Goal: Task Accomplishment & Management: Complete application form

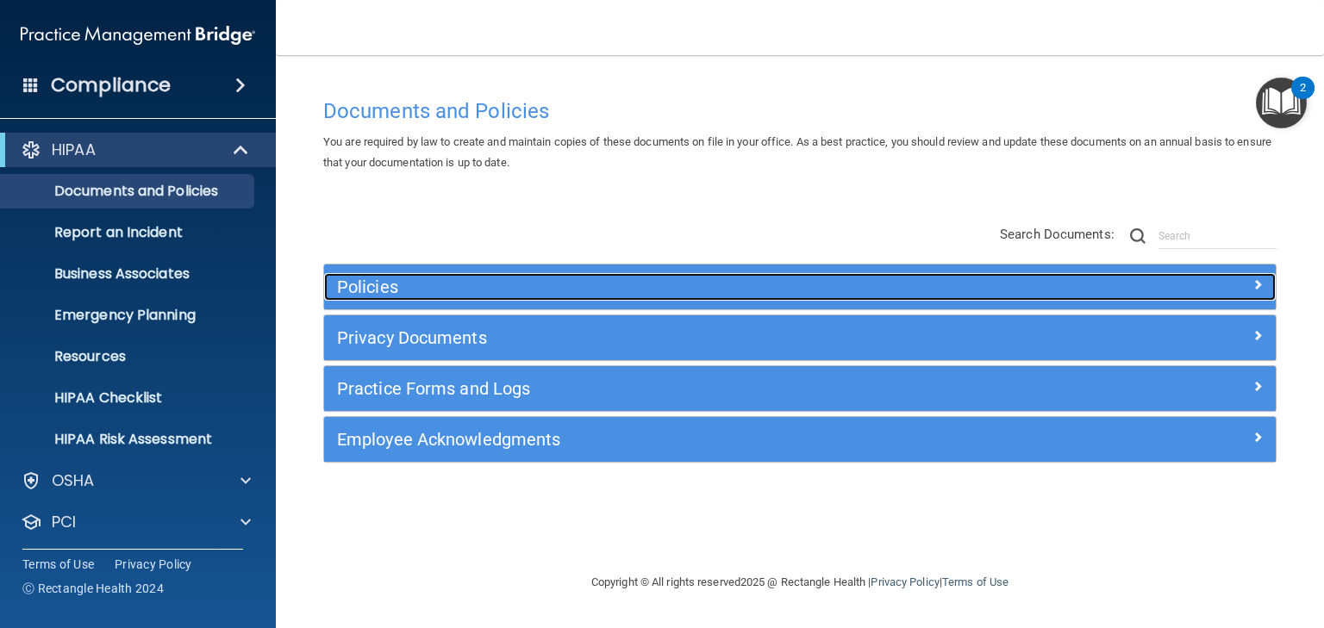
click at [365, 292] on h5 "Policies" at bounding box center [681, 286] width 688 height 19
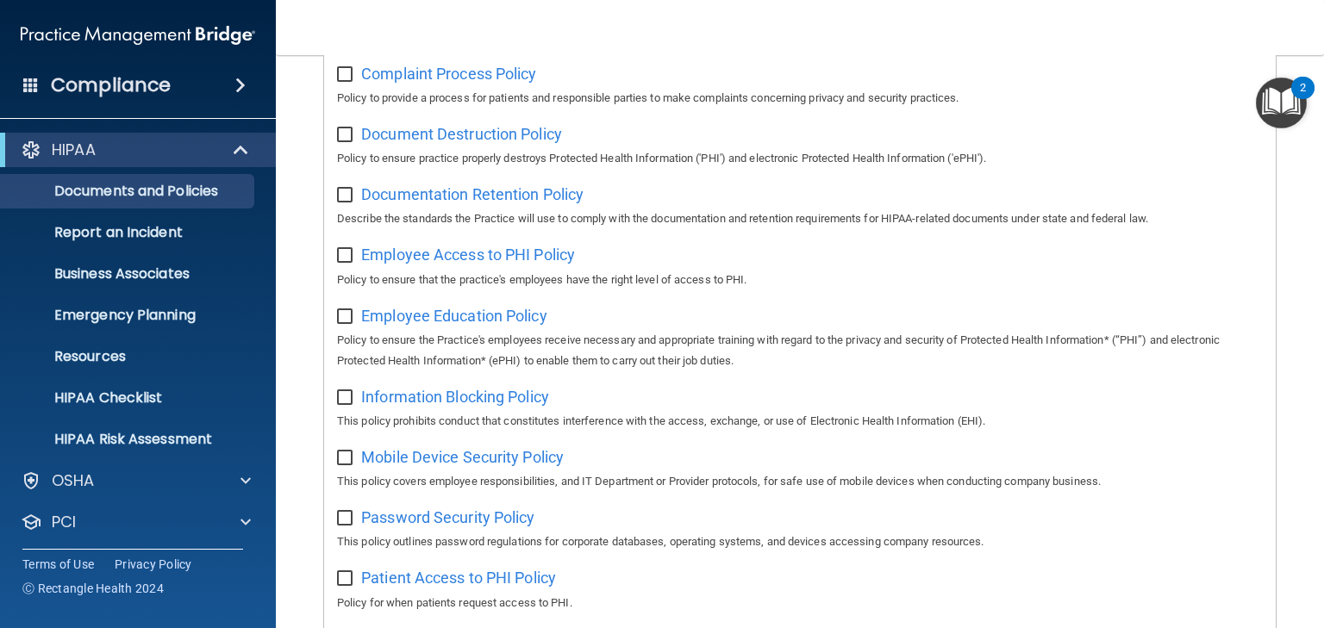
scroll to position [327, 0]
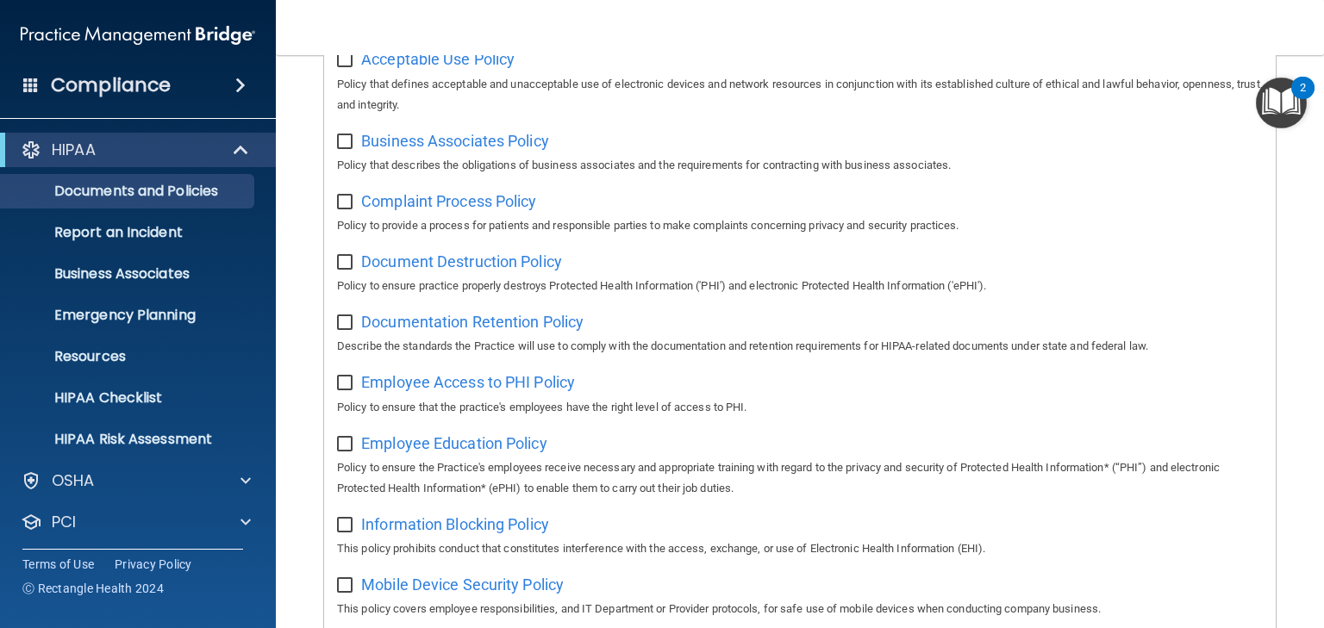
click at [1271, 109] on img "Open Resource Center, 2 new notifications" at bounding box center [1280, 103] width 51 height 51
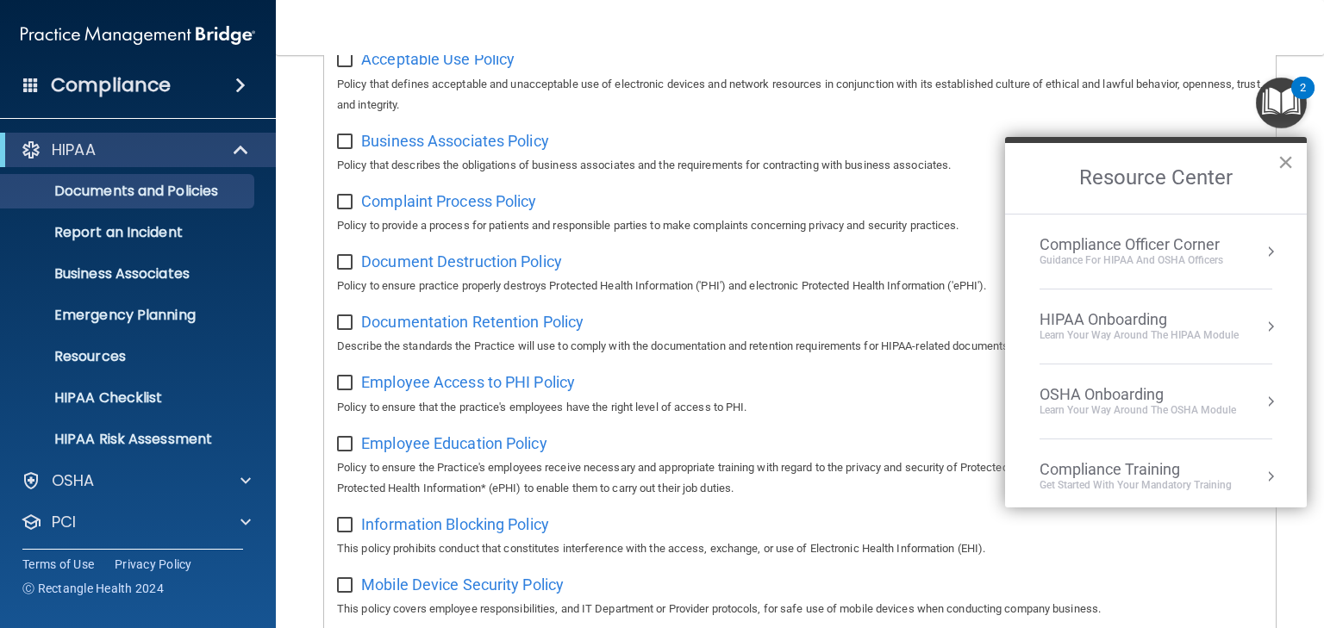
click at [1286, 161] on button "×" at bounding box center [1285, 162] width 16 height 28
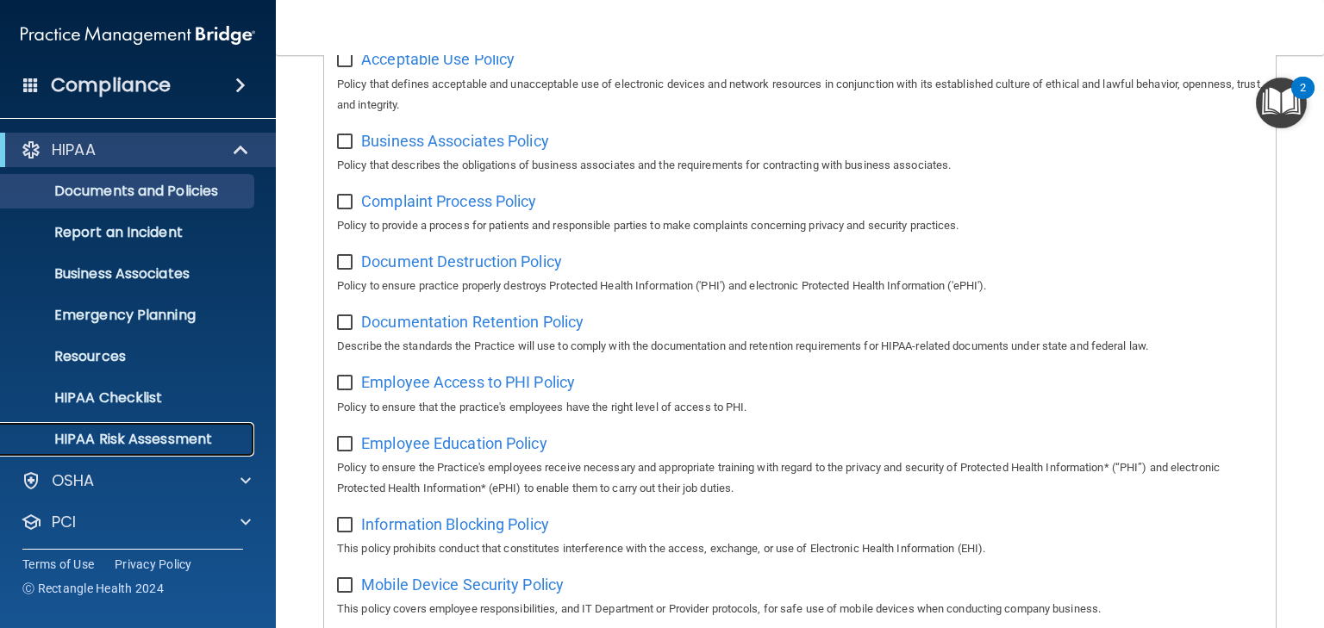
click at [147, 438] on p "HIPAA Risk Assessment" at bounding box center [128, 439] width 235 height 17
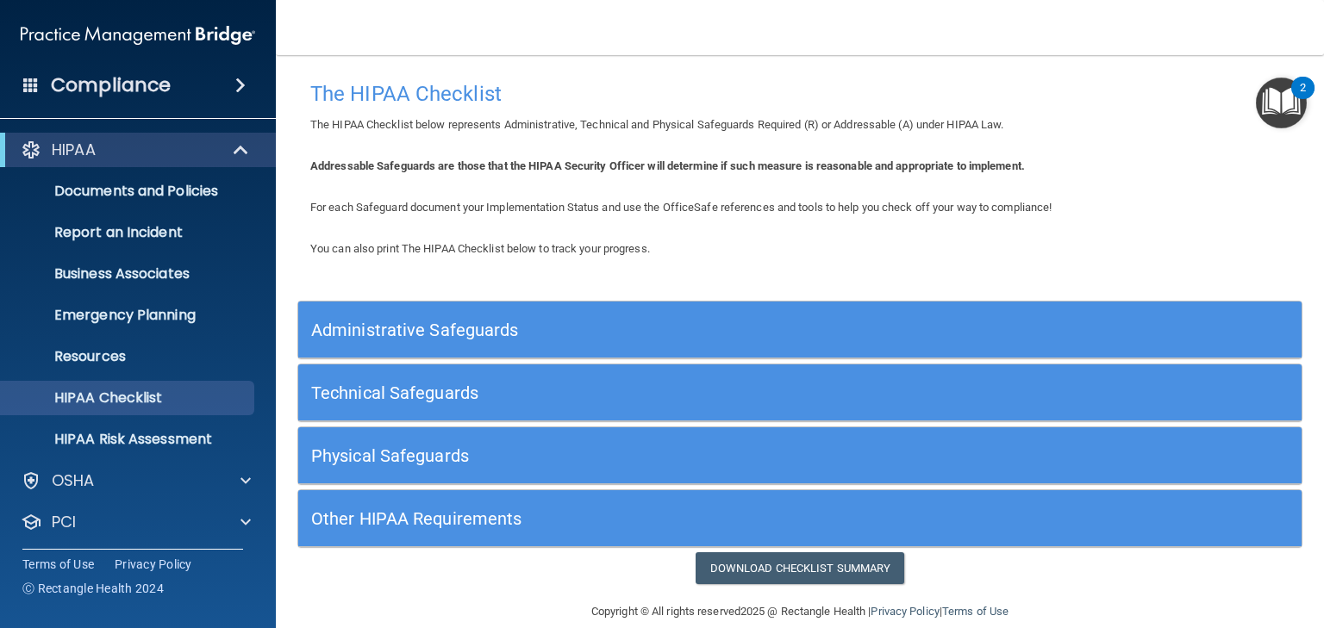
click at [397, 327] on h5 "Administrative Safeguards" at bounding box center [674, 330] width 726 height 19
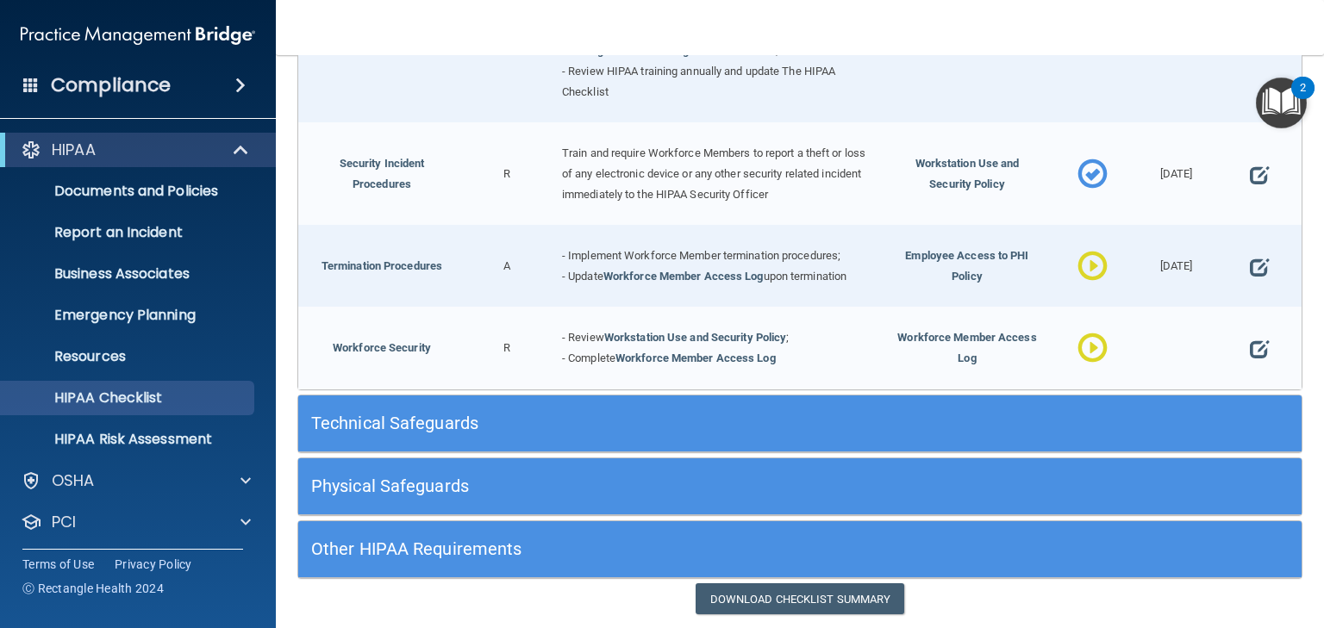
scroll to position [1654, 0]
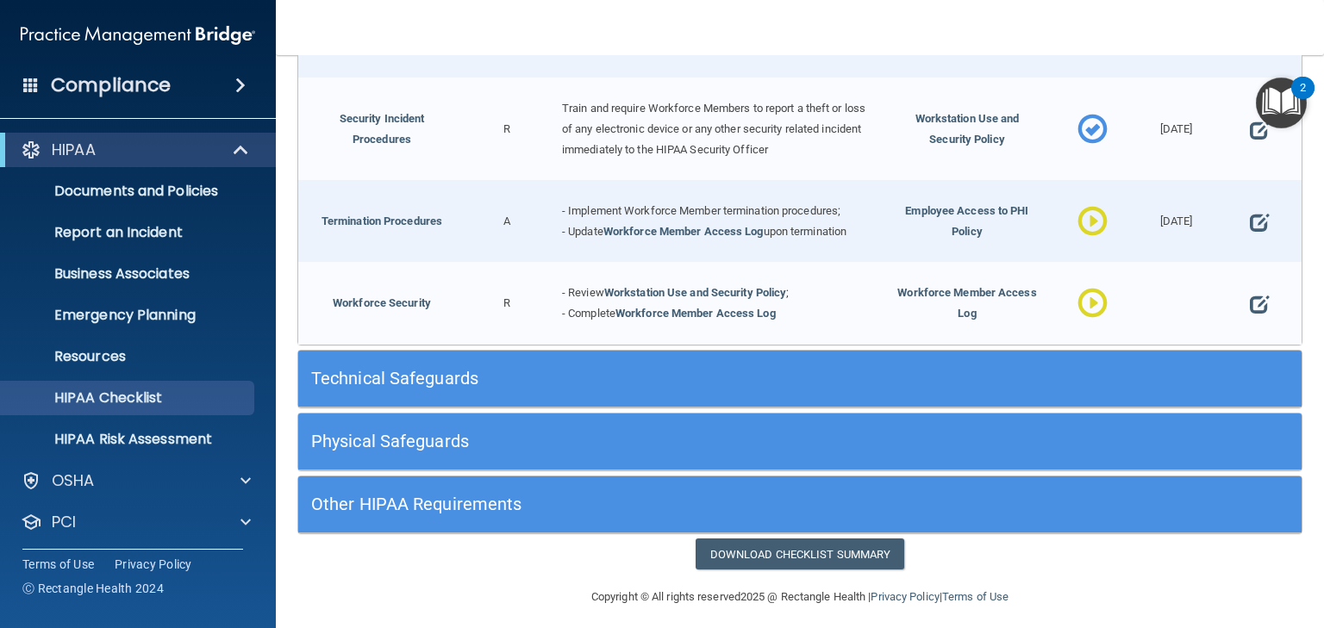
click at [397, 369] on h5 "Technical Safeguards" at bounding box center [674, 378] width 726 height 19
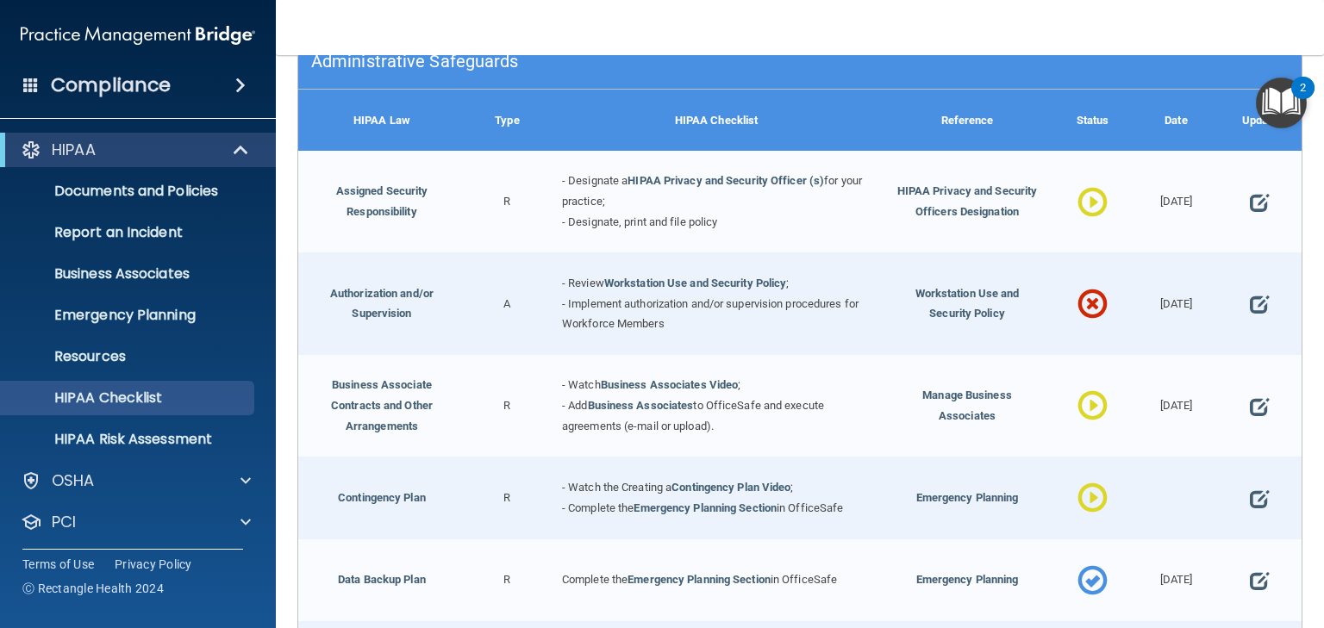
scroll to position [259, 0]
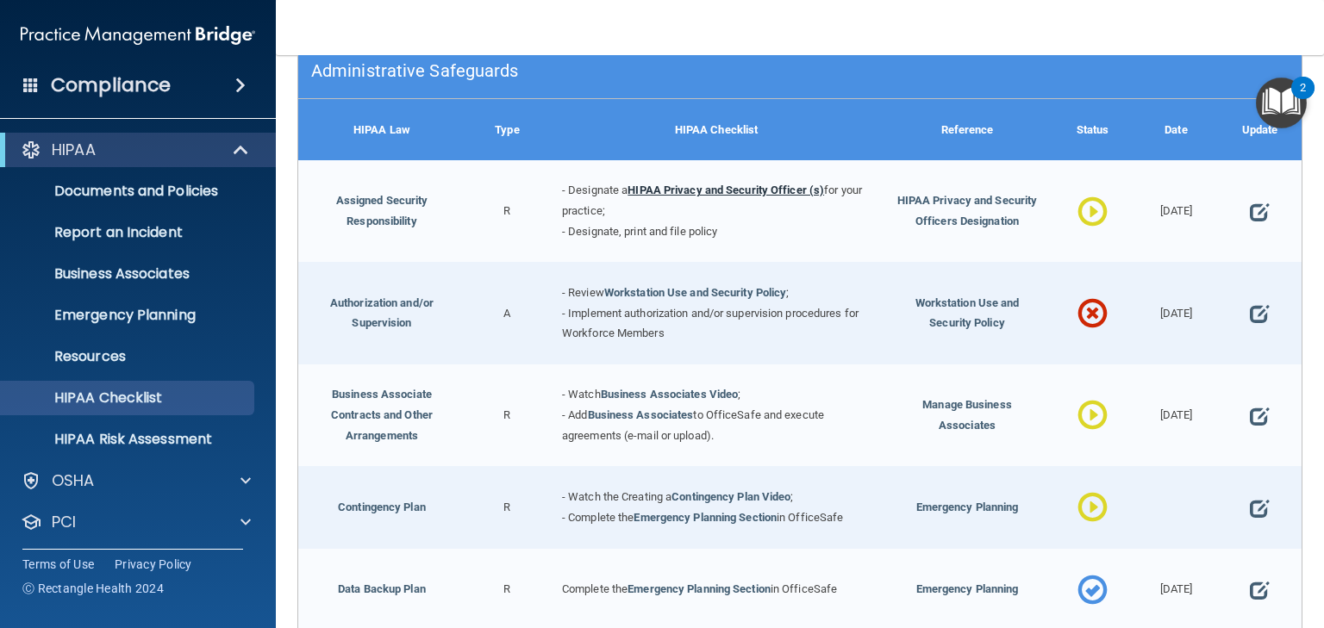
click at [713, 188] on link "HIPAA Privacy and Security Officer (s)" at bounding box center [725, 190] width 196 height 13
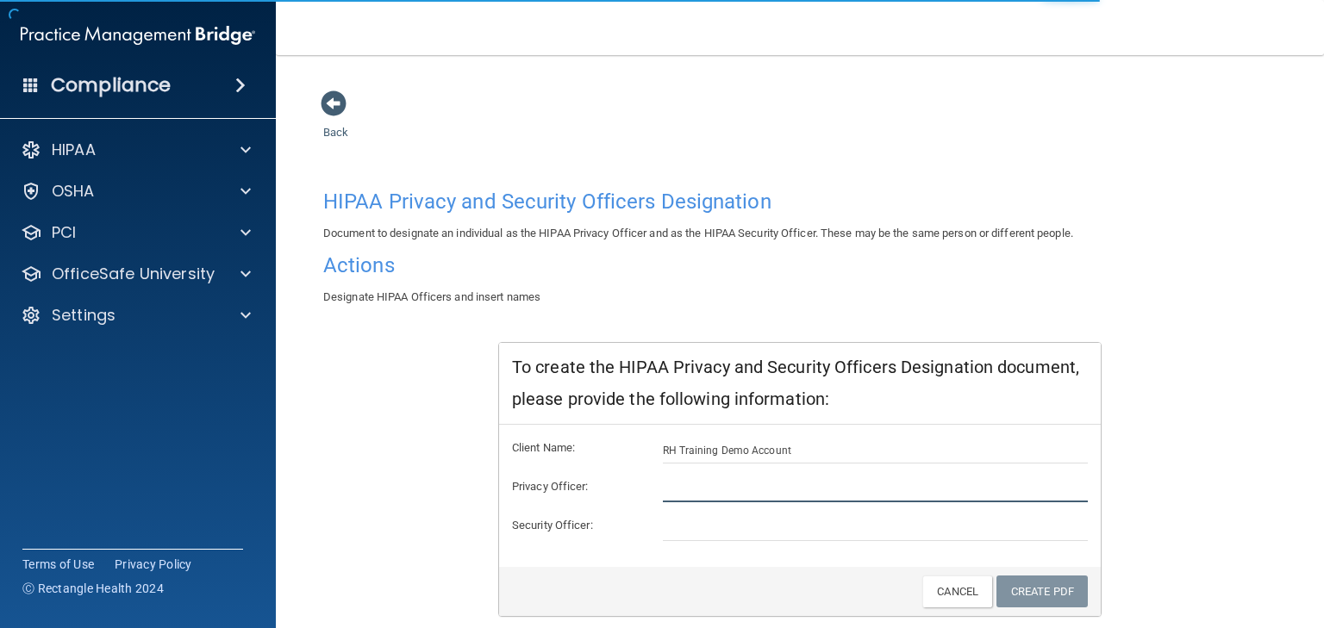
click at [692, 487] on input "text" at bounding box center [876, 490] width 426 height 26
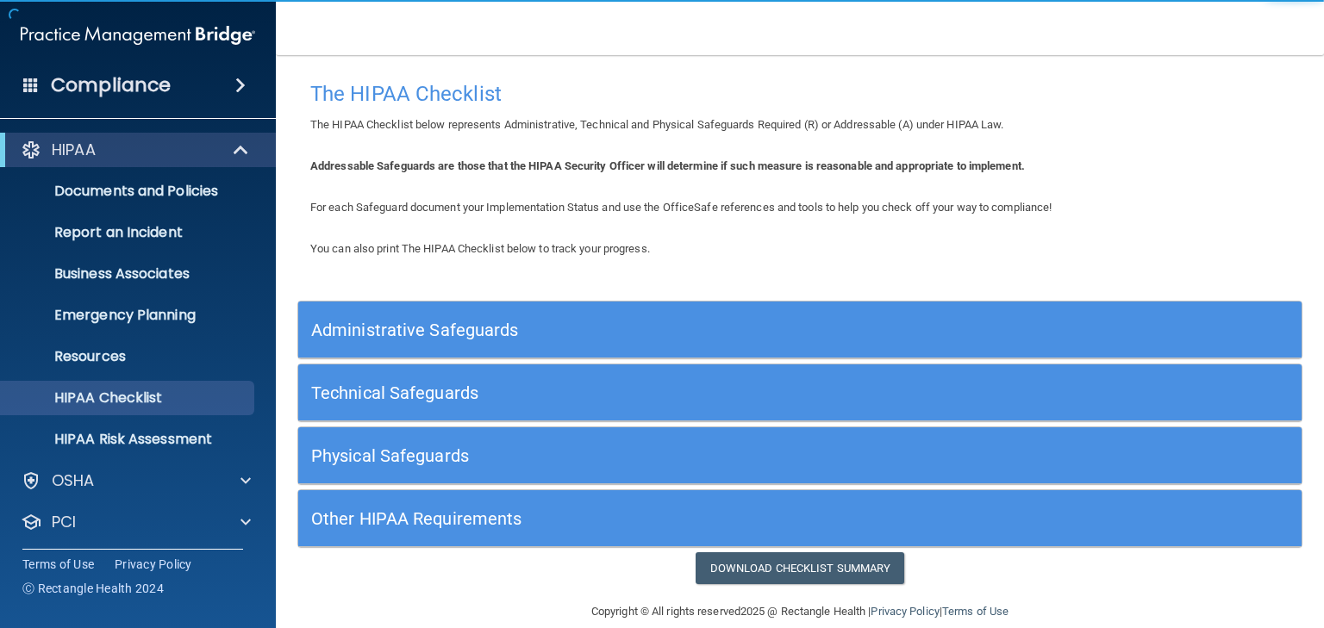
click at [395, 322] on h5 "Administrative Safeguards" at bounding box center [674, 330] width 726 height 19
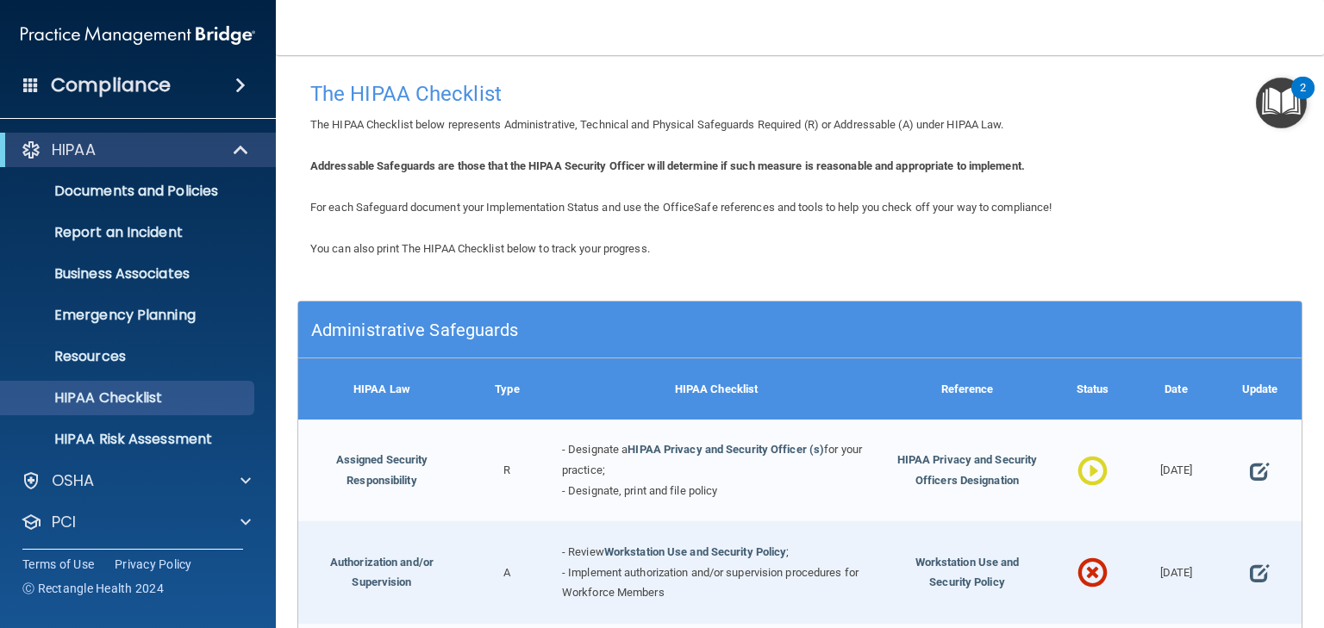
scroll to position [207, 0]
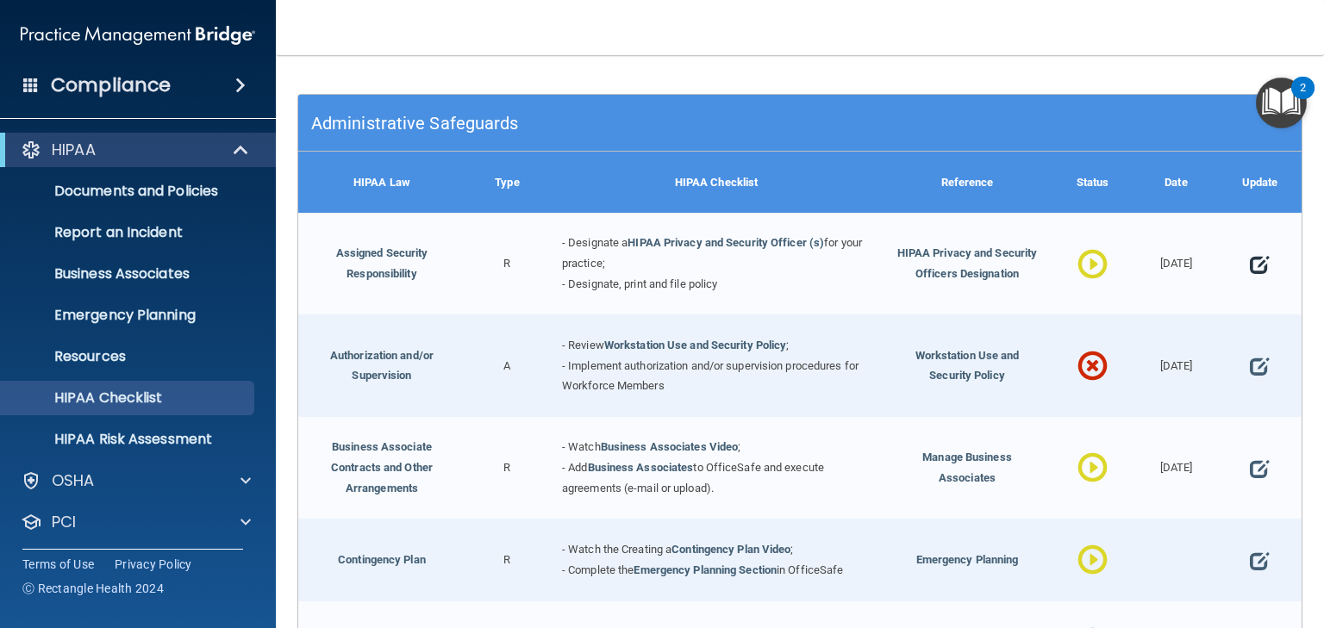
click at [1249, 269] on span at bounding box center [1258, 265] width 19 height 42
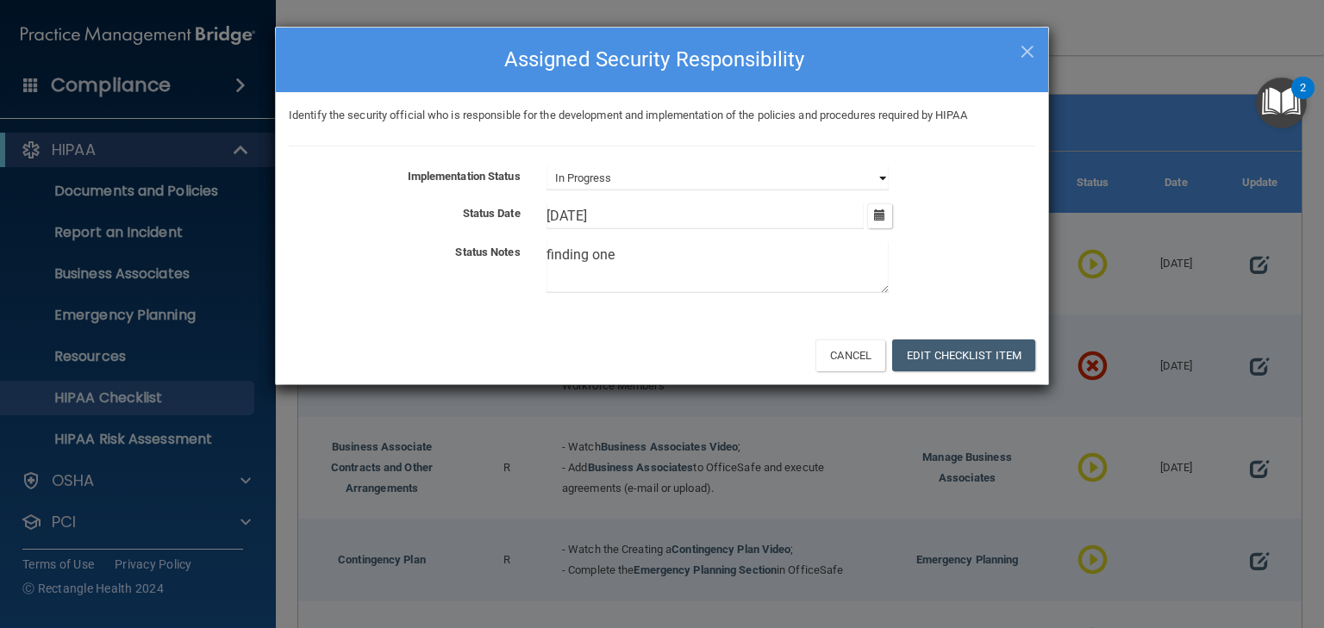
click at [626, 178] on select "Not Started In Progress Completed" at bounding box center [717, 178] width 342 height 24
click at [546, 166] on select "Not Started In Progress Completed" at bounding box center [717, 178] width 342 height 24
click at [622, 179] on select "Not Started In Progress Completed" at bounding box center [717, 178] width 342 height 24
select select "in_progress"
click at [546, 166] on select "Not Started In Progress Completed" at bounding box center [717, 178] width 342 height 24
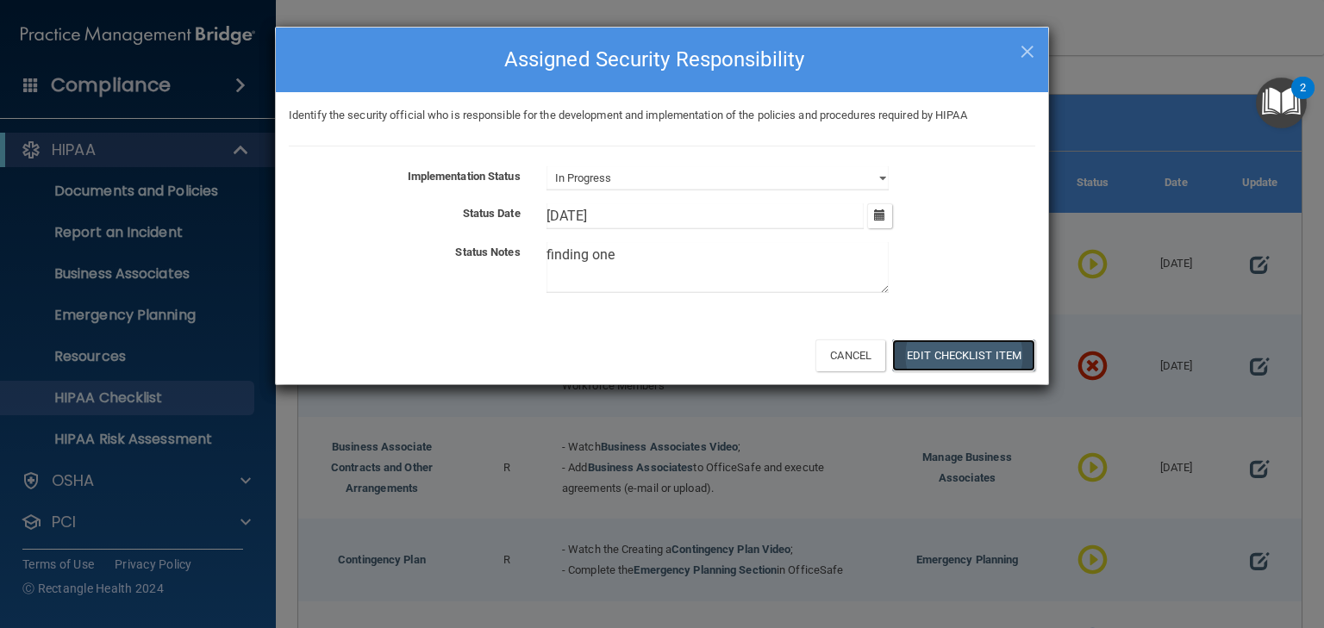
click at [959, 351] on button "Edit Checklist Item" at bounding box center [963, 356] width 143 height 32
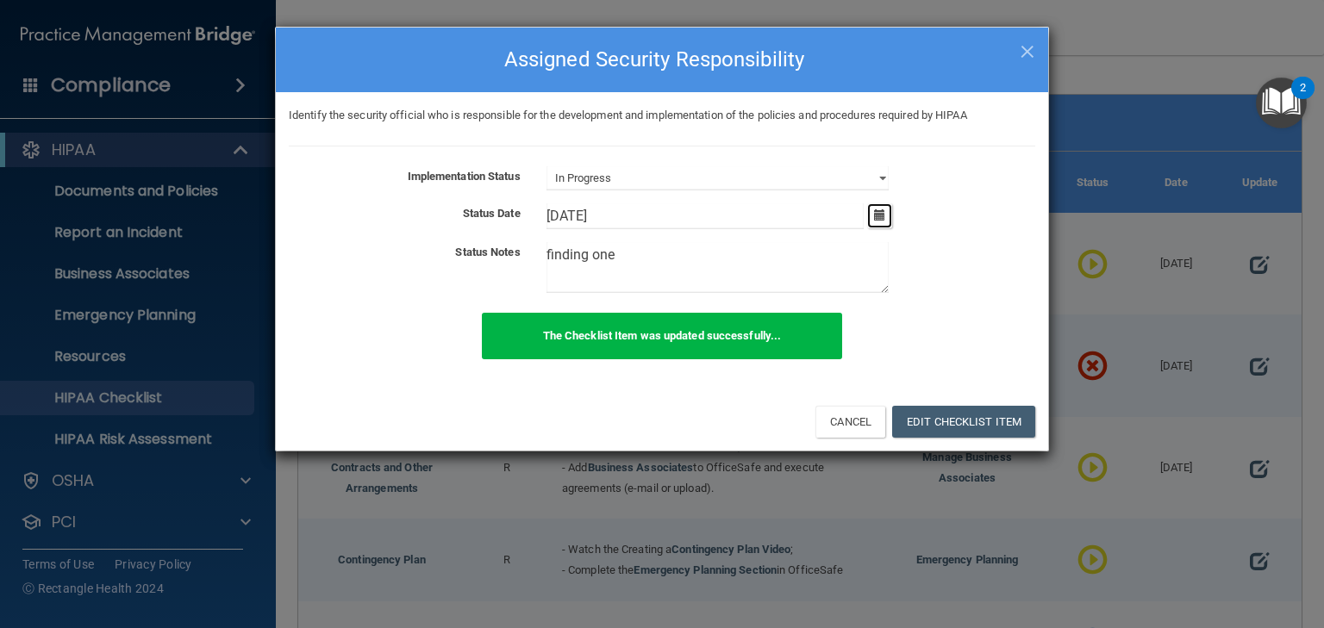
click at [880, 209] on icon "button" at bounding box center [879, 214] width 11 height 11
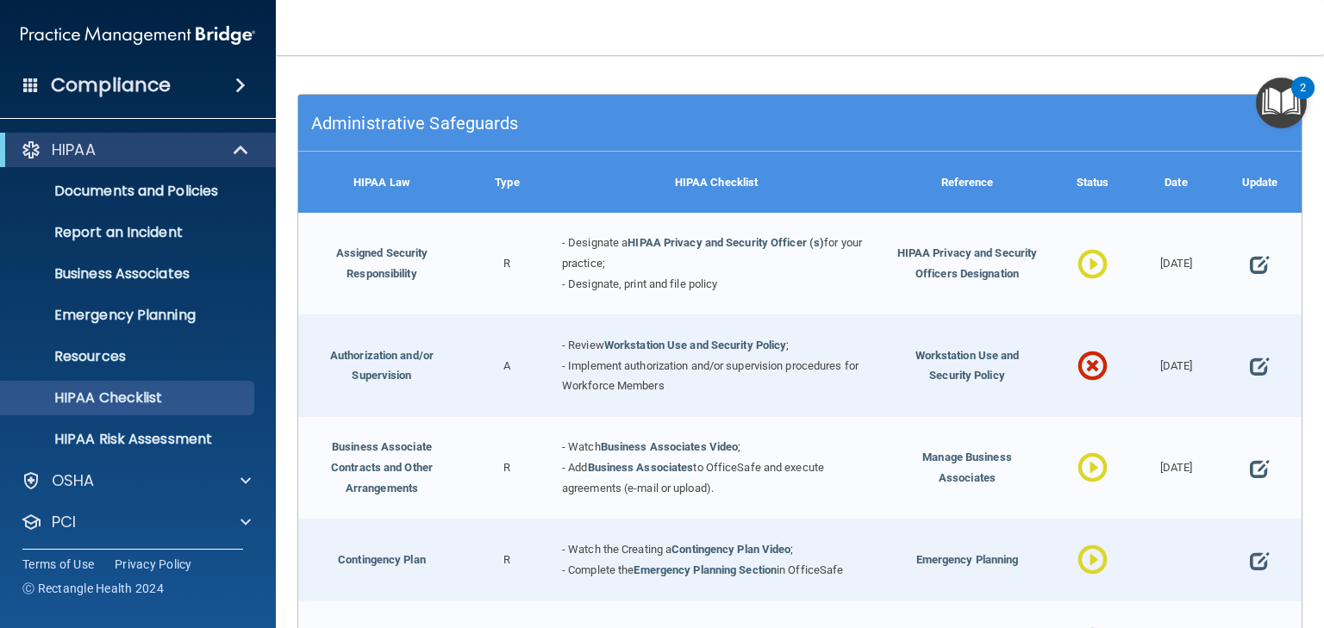
click at [1079, 475] on span at bounding box center [1092, 469] width 30 height 64
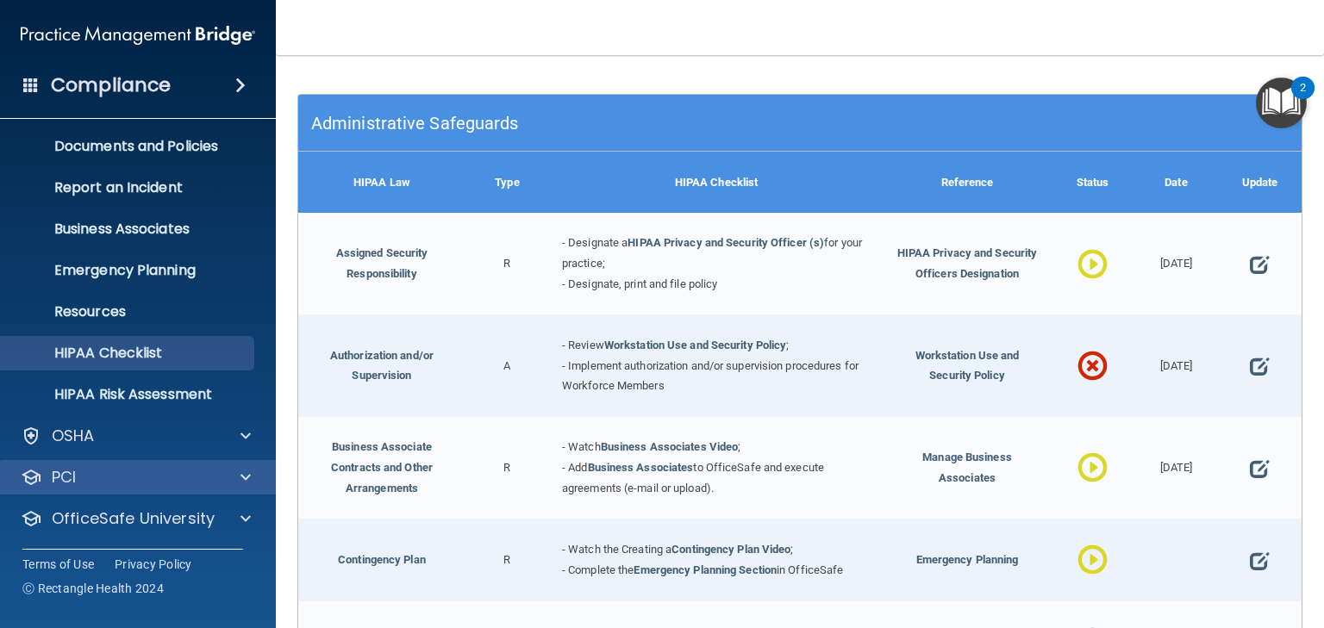
scroll to position [86, 0]
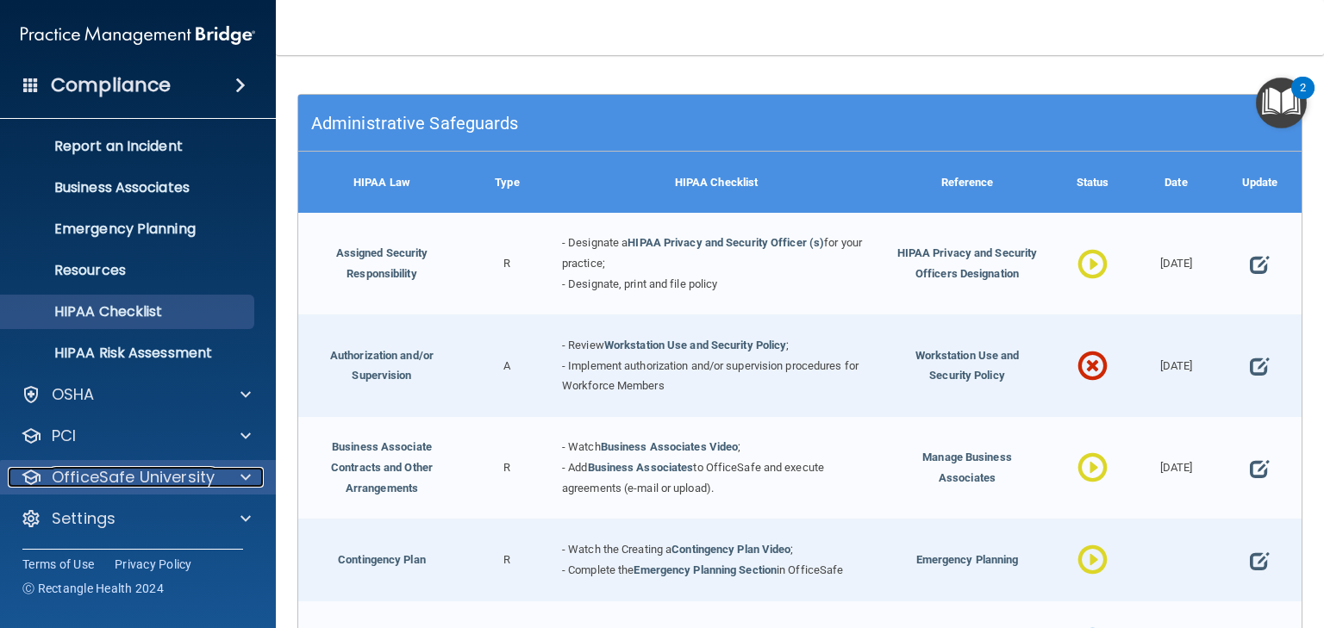
click at [176, 468] on p "OfficeSafe University" at bounding box center [133, 477] width 163 height 21
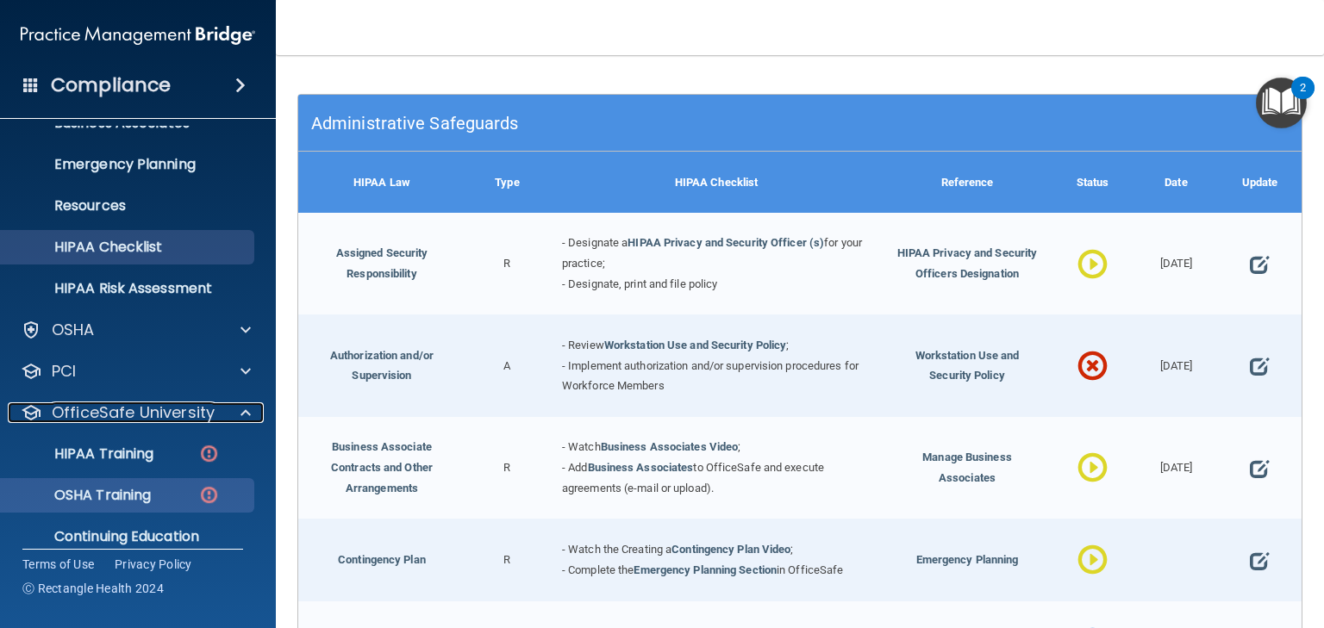
scroll to position [210, 0]
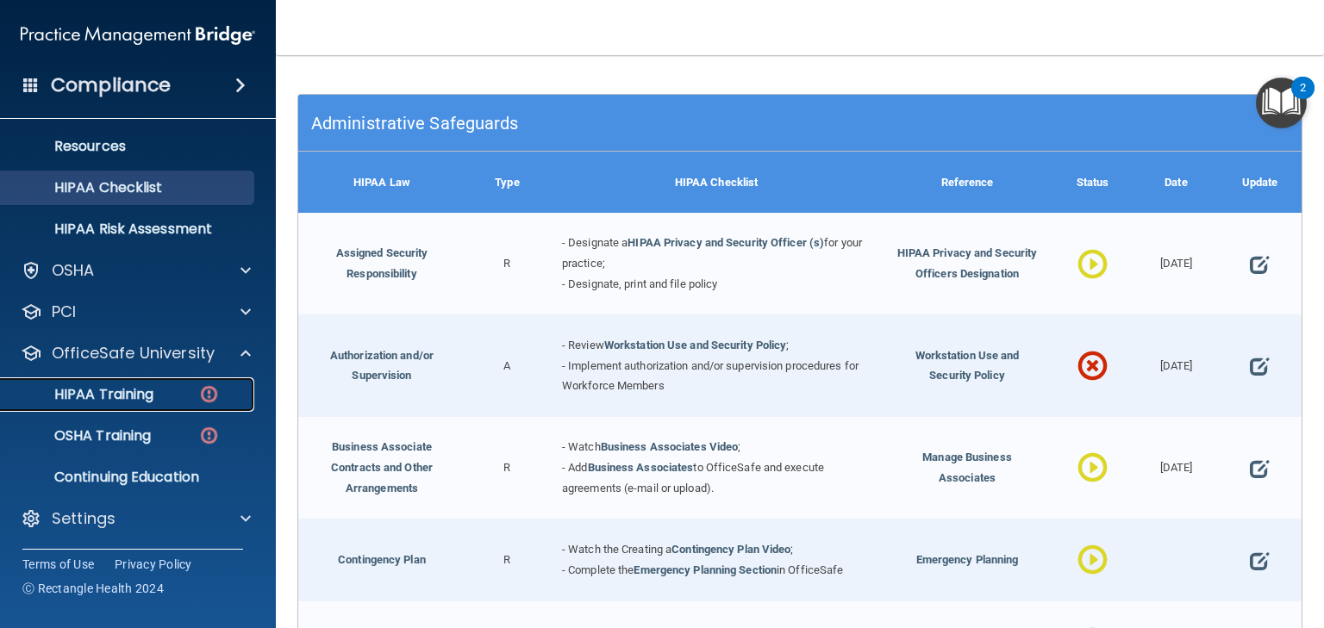
click at [120, 397] on p "HIPAA Training" at bounding box center [82, 394] width 142 height 17
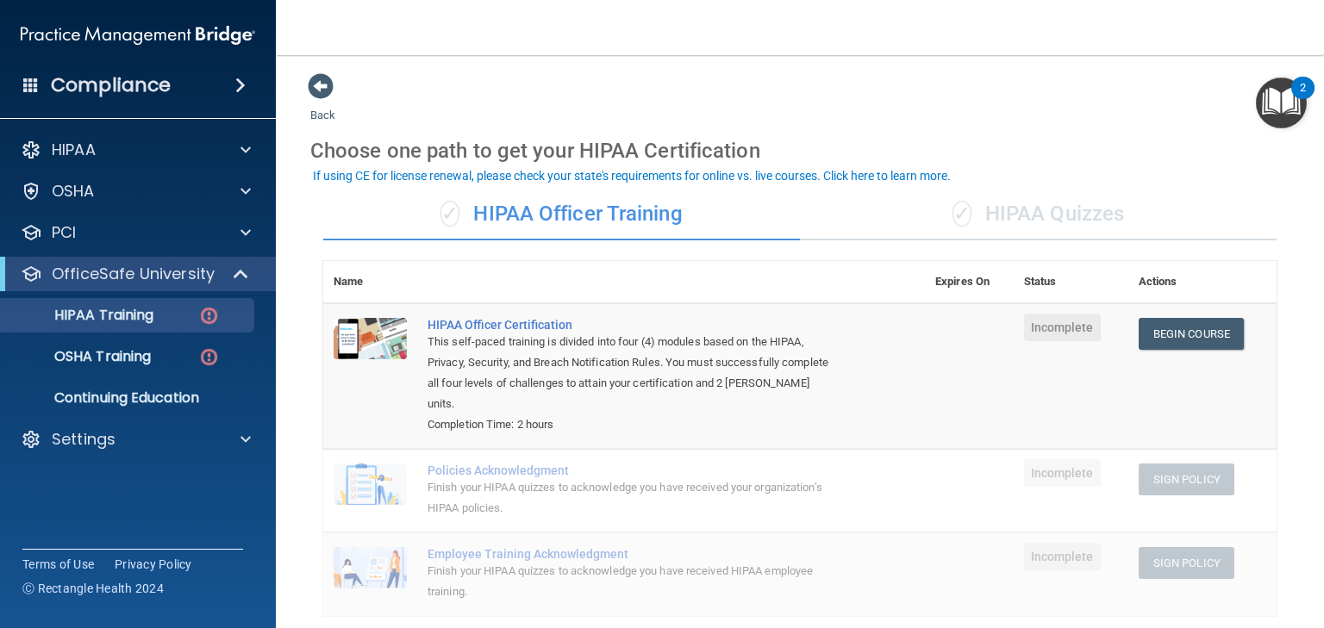
click at [1025, 219] on div "✓ HIPAA Quizzes" at bounding box center [1038, 215] width 477 height 52
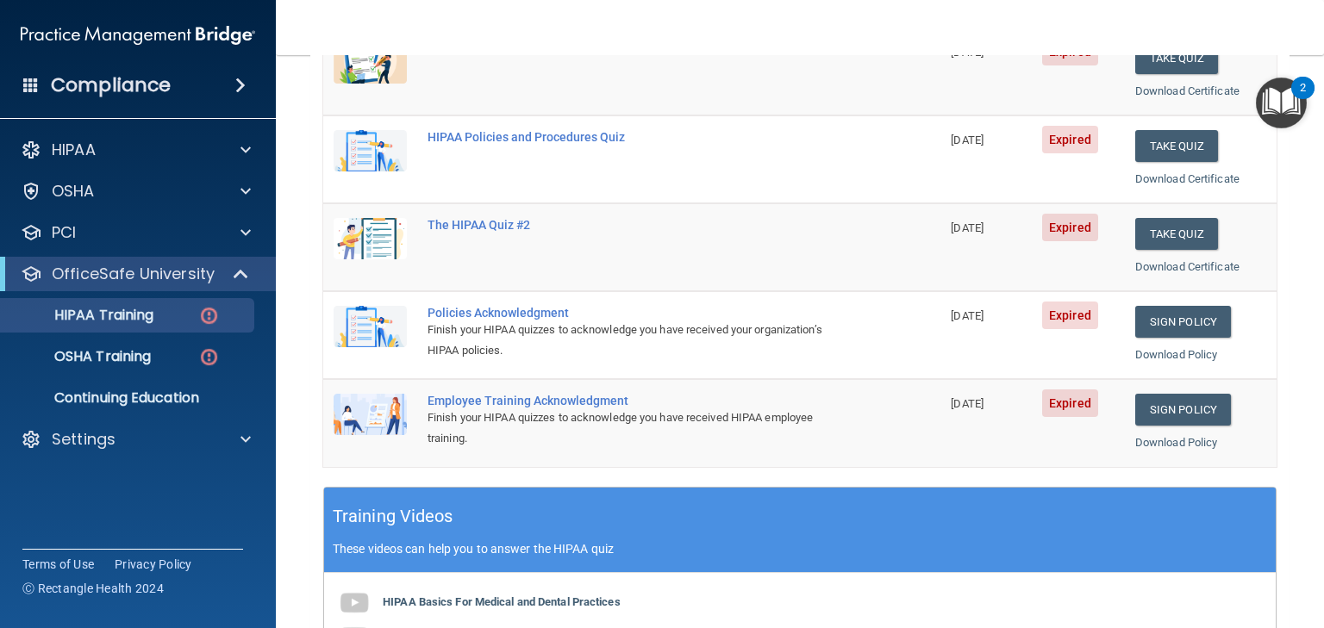
scroll to position [551, 0]
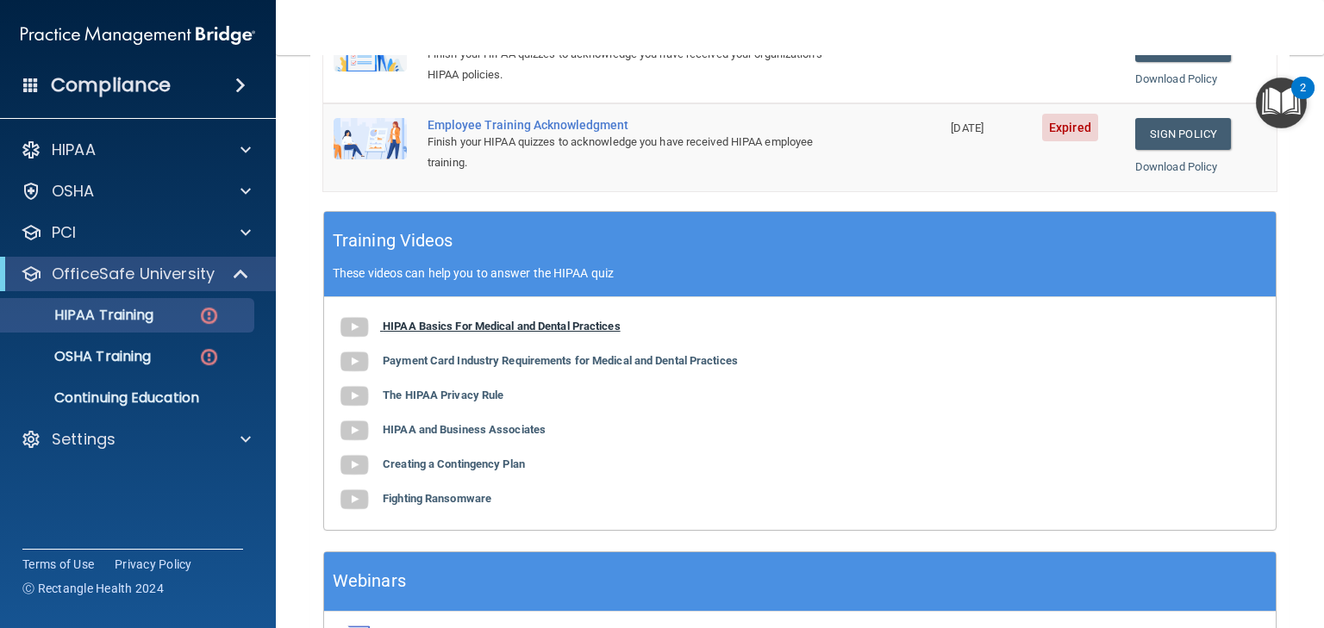
click at [479, 320] on b "HIPAA Basics For Medical and Dental Practices" at bounding box center [502, 326] width 238 height 13
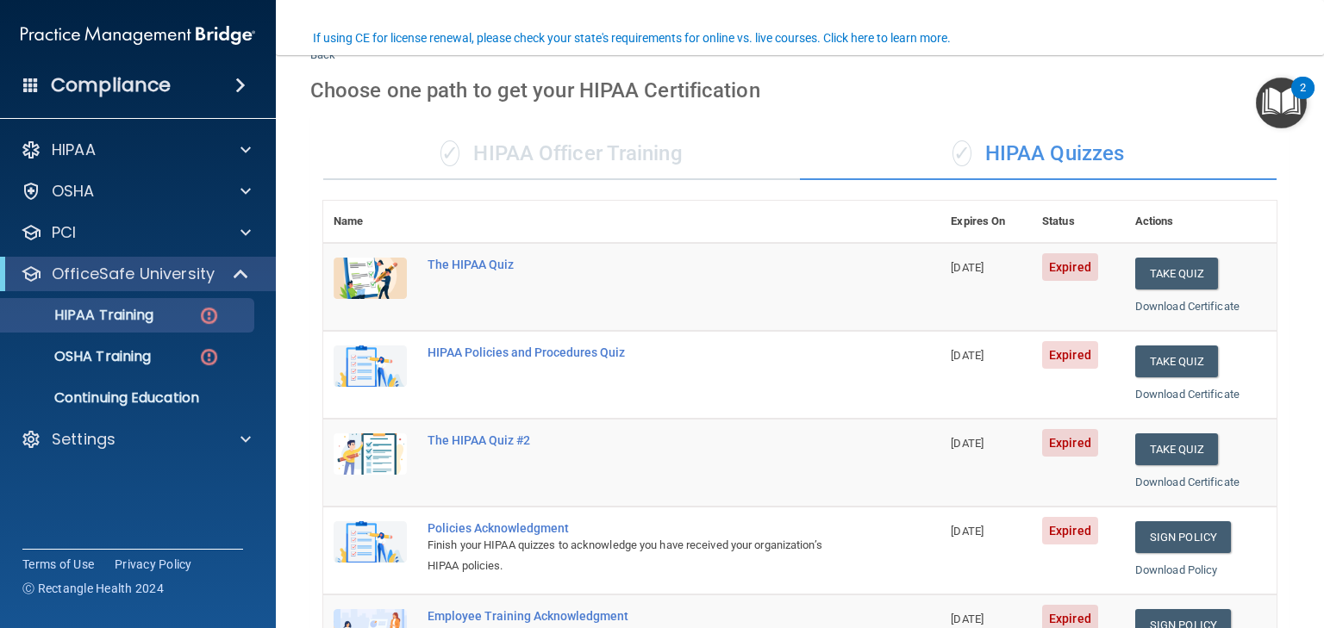
scroll to position [0, 0]
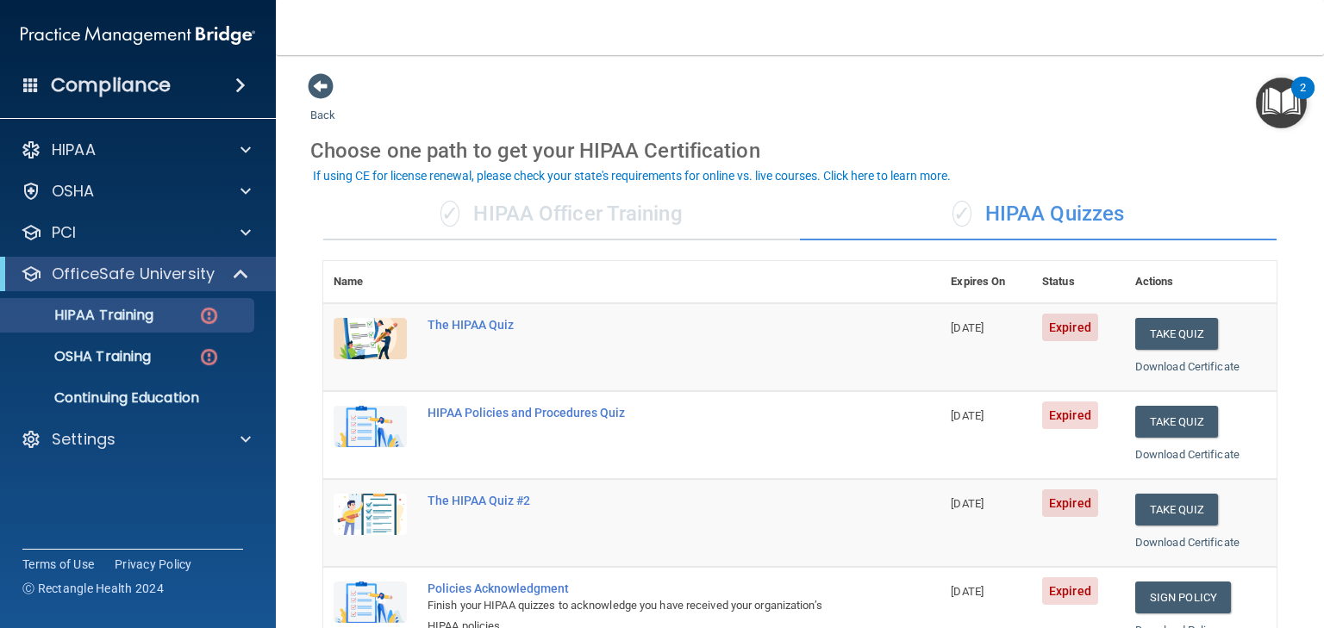
click at [558, 218] on div "✓ HIPAA Officer Training" at bounding box center [561, 215] width 477 height 52
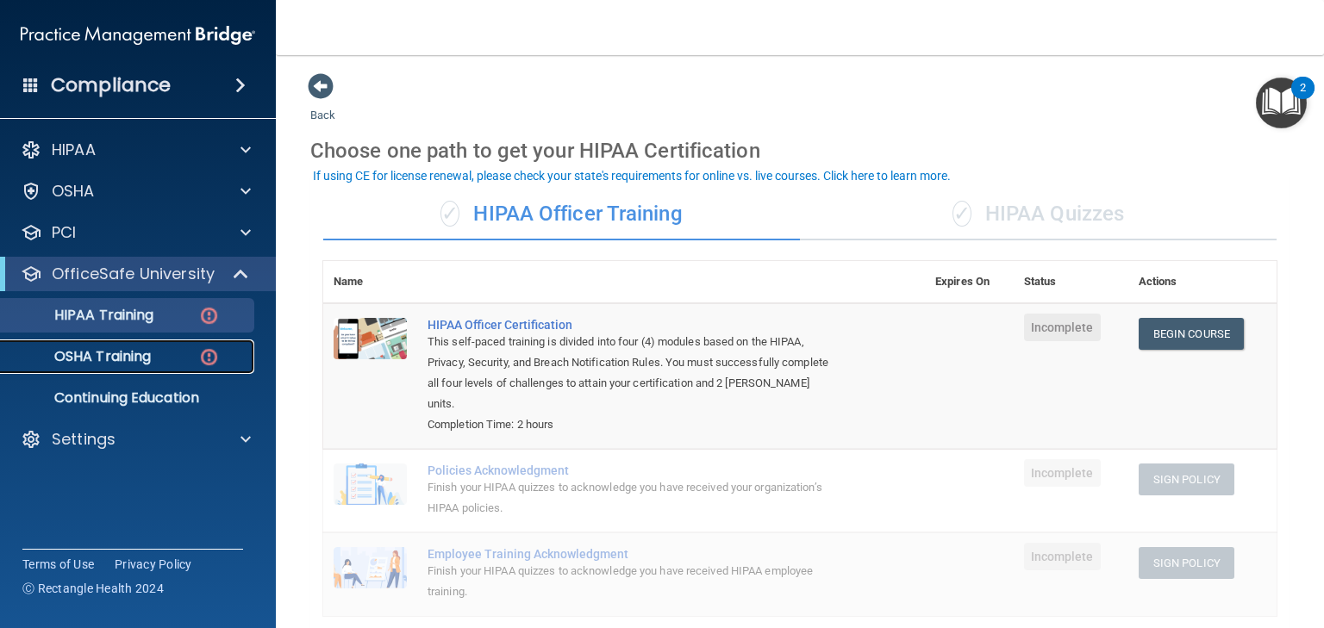
click at [102, 351] on p "OSHA Training" at bounding box center [81, 356] width 140 height 17
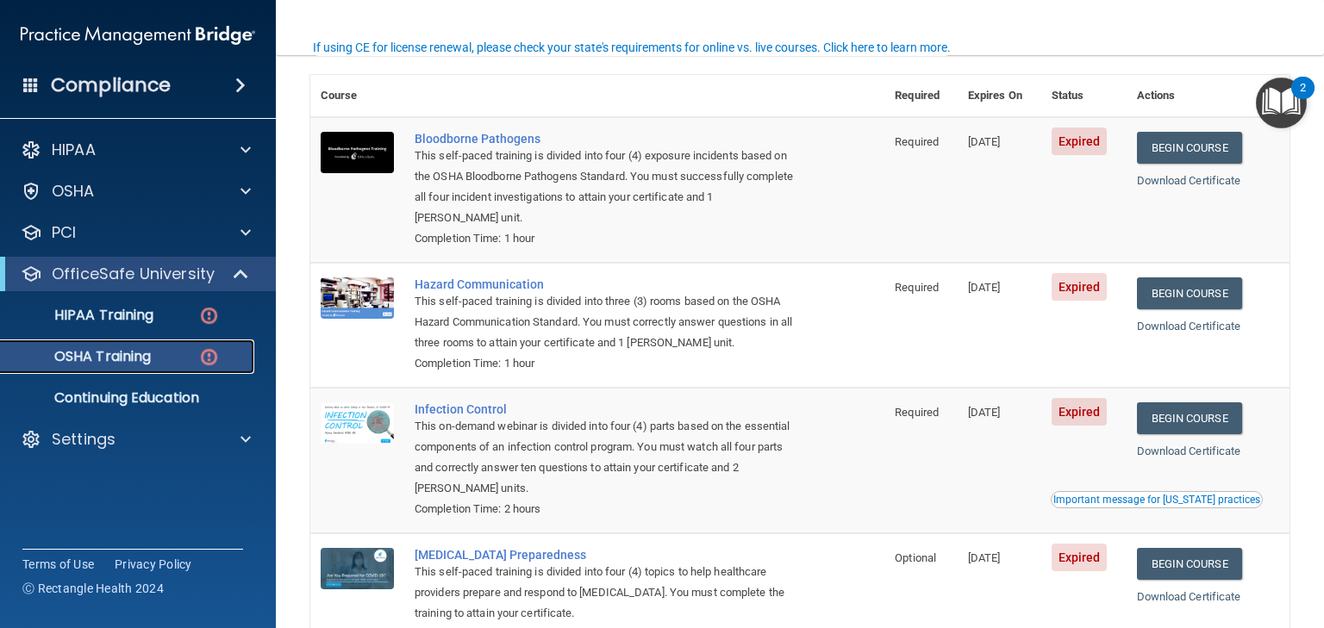
scroll to position [138, 0]
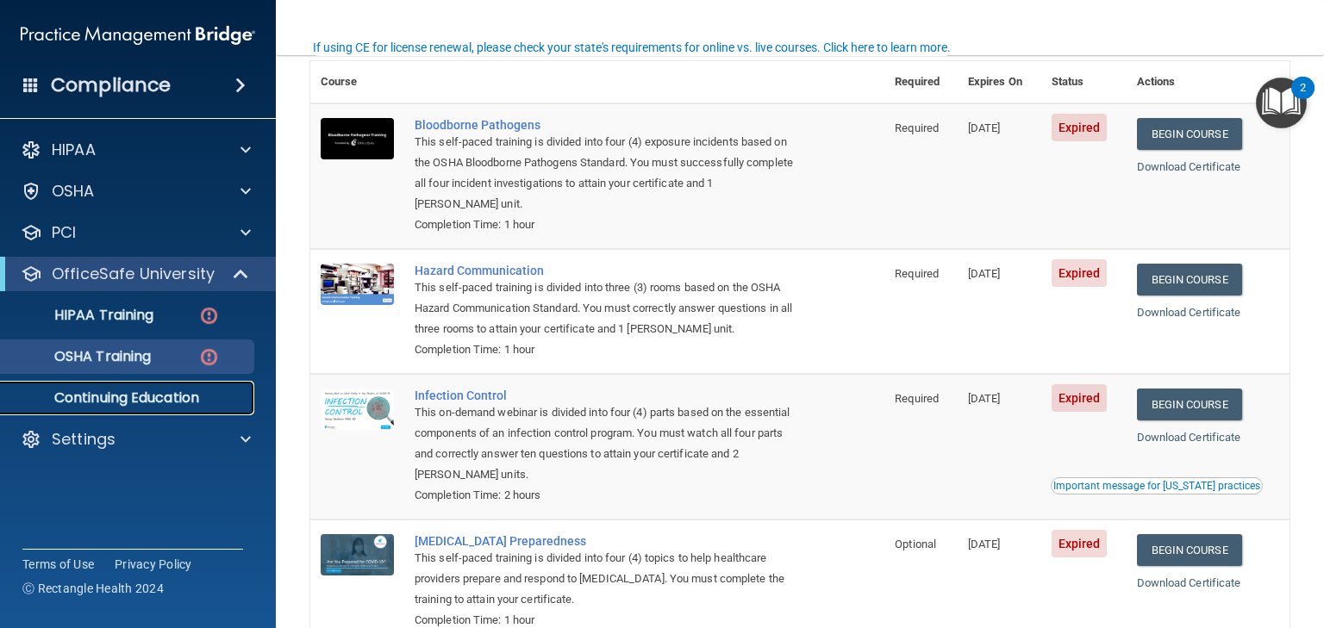
click at [162, 399] on p "Continuing Education" at bounding box center [128, 397] width 235 height 17
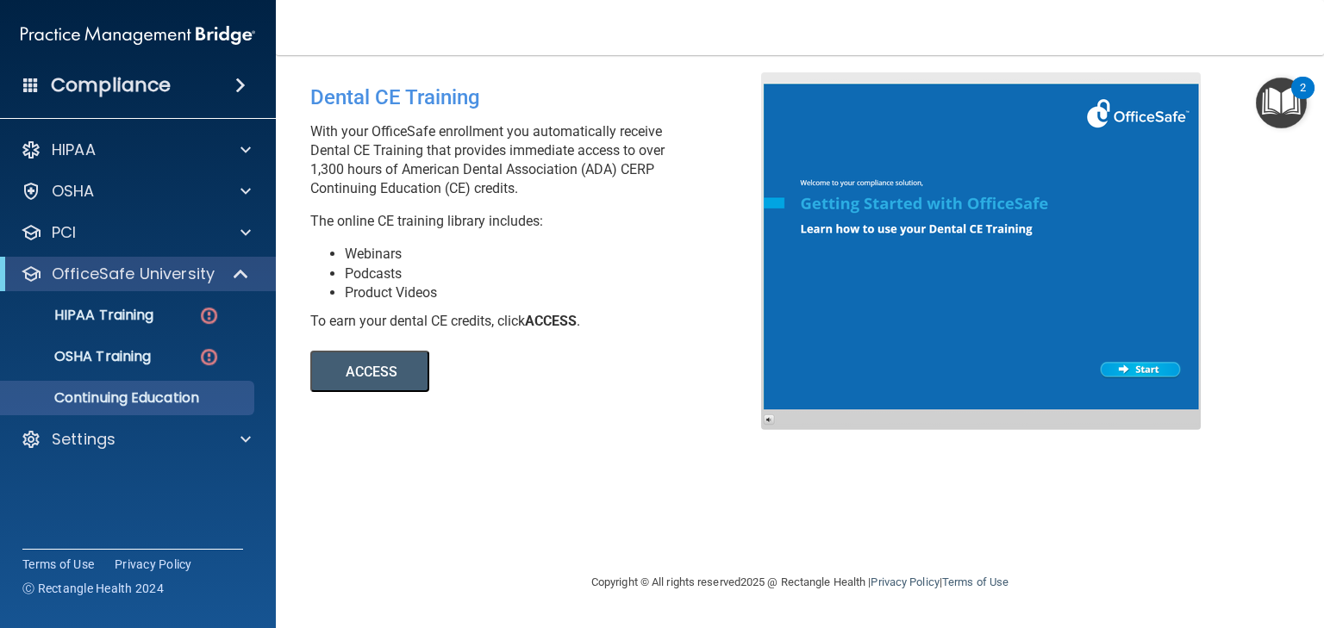
click at [385, 369] on button "ACCESS" at bounding box center [369, 371] width 119 height 41
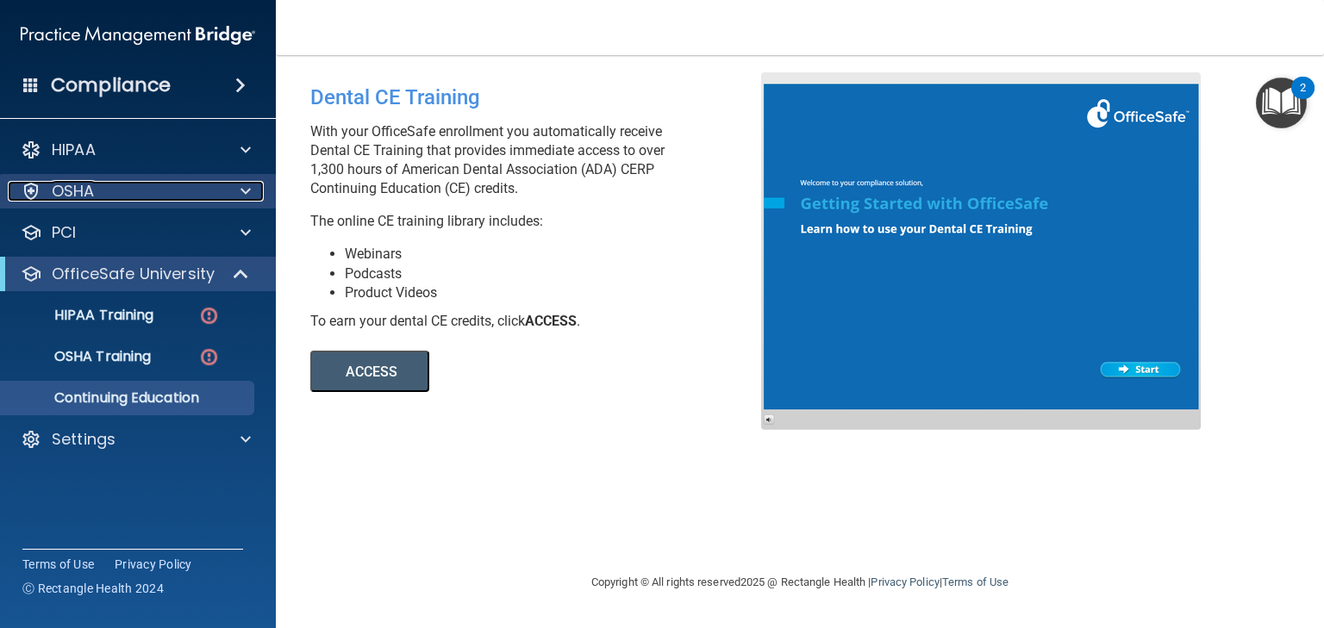
click at [81, 194] on p "OSHA" at bounding box center [73, 191] width 43 height 21
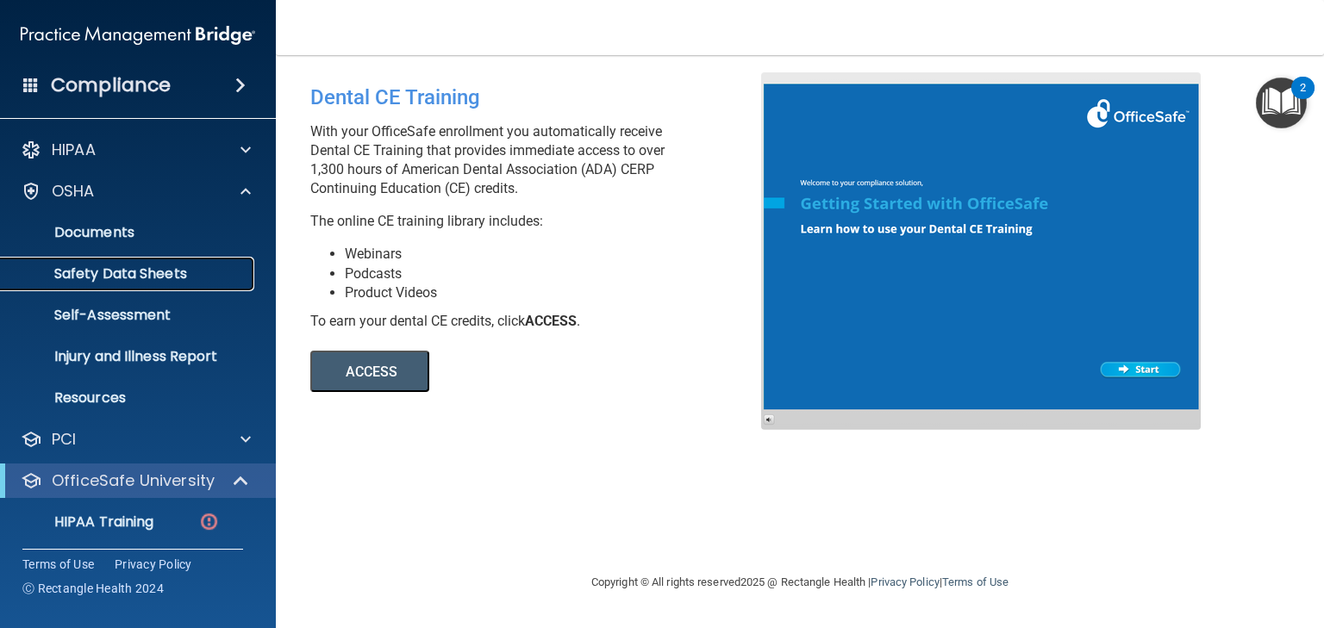
click at [99, 265] on p "Safety Data Sheets" at bounding box center [128, 273] width 235 height 17
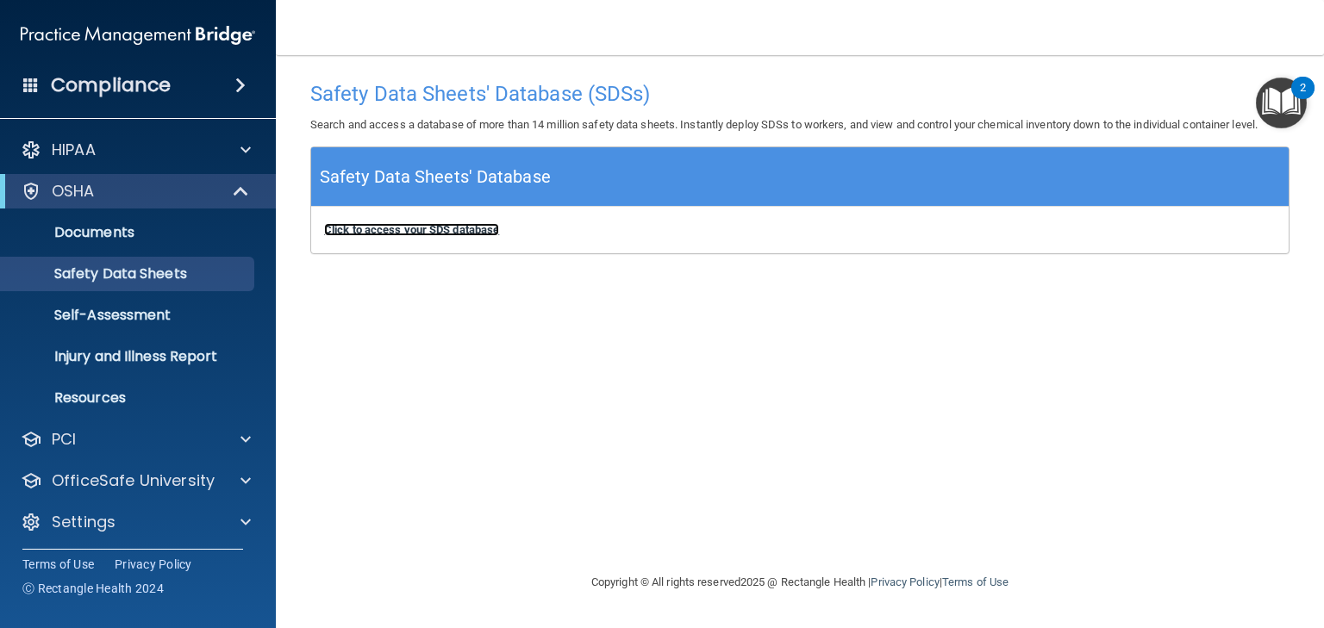
click at [383, 226] on b "Click to access your SDS database" at bounding box center [411, 229] width 175 height 13
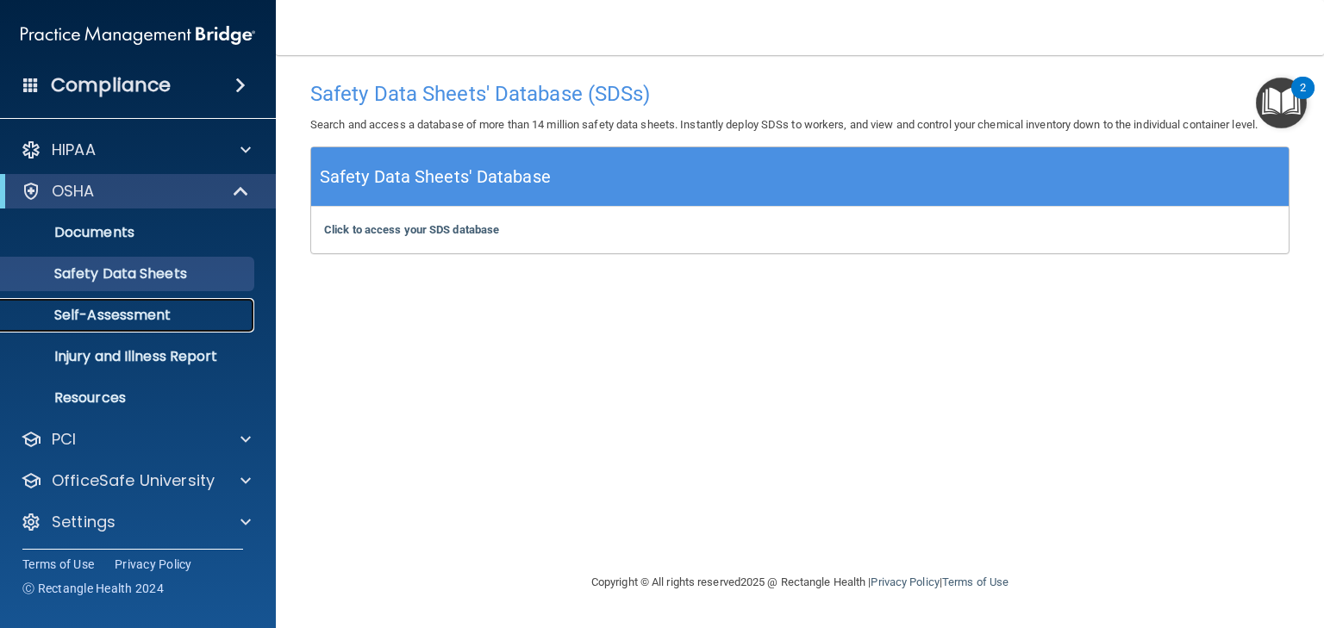
click at [100, 311] on p "Self-Assessment" at bounding box center [128, 315] width 235 height 17
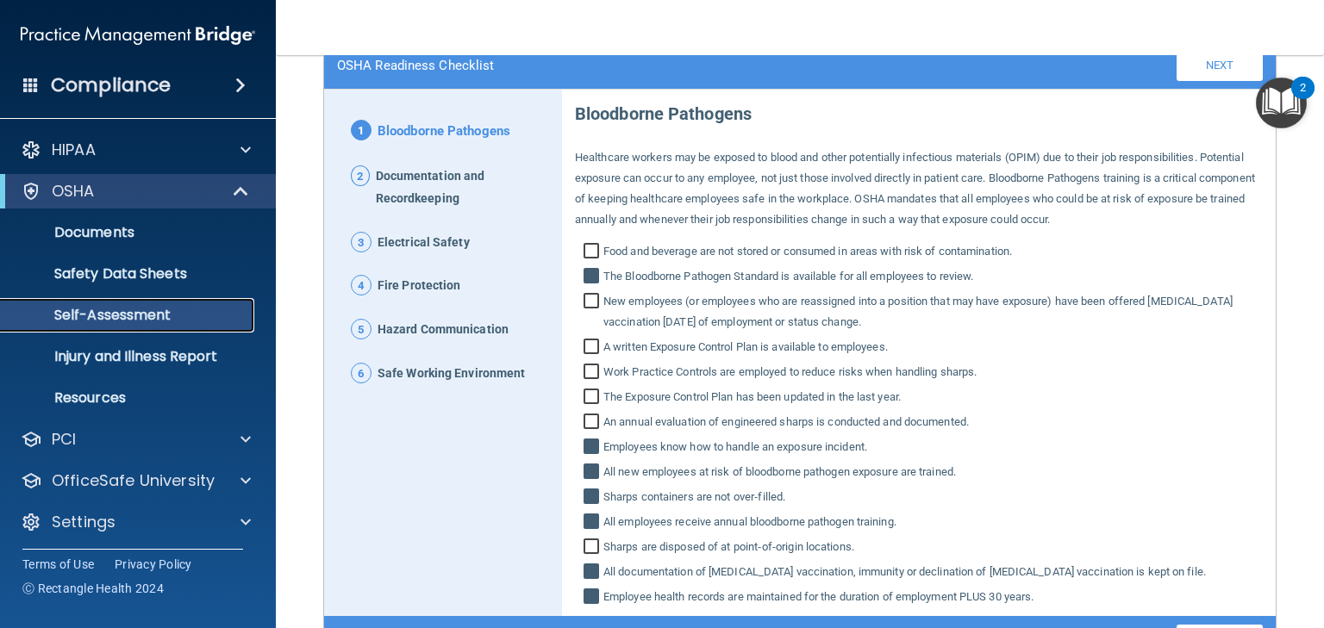
scroll to position [207, 0]
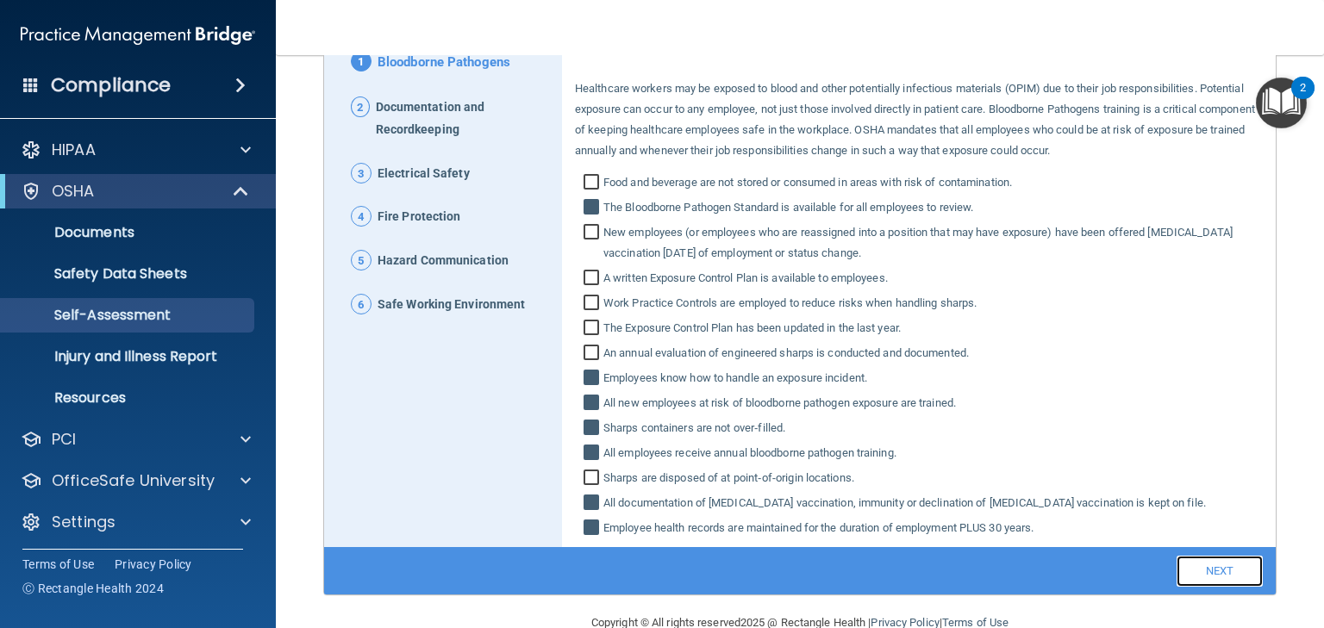
click at [1211, 566] on link "Next" at bounding box center [1219, 571] width 86 height 31
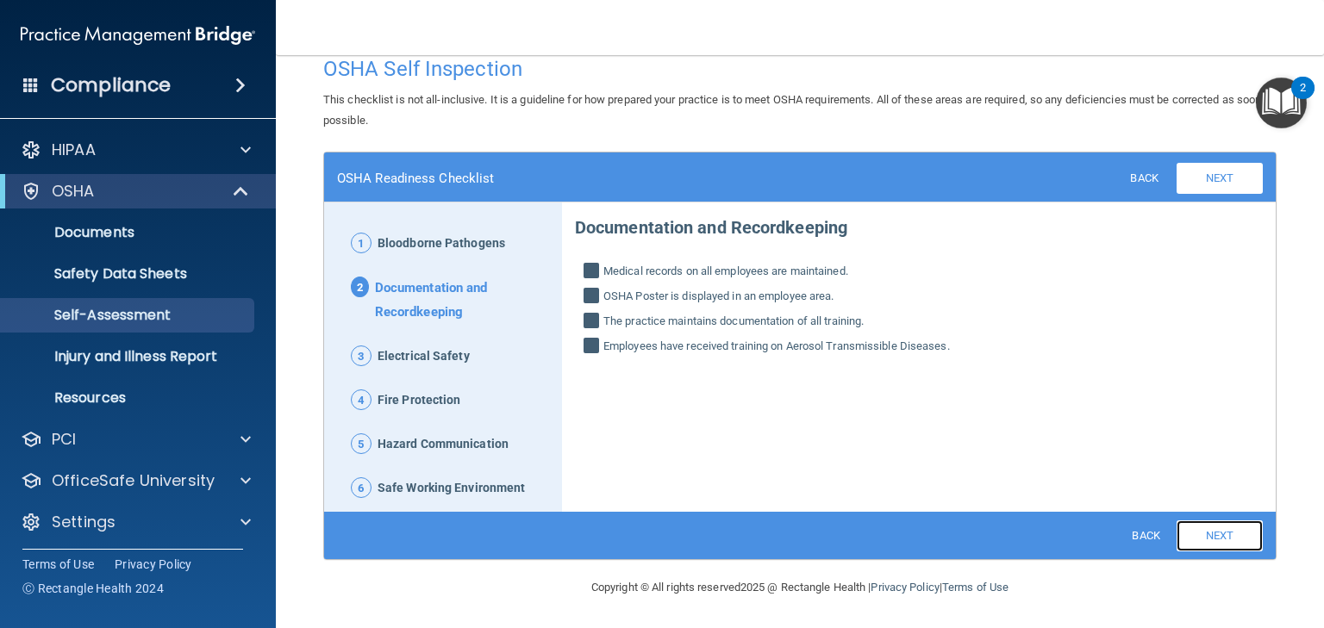
click at [1208, 524] on link "Next" at bounding box center [1219, 535] width 86 height 31
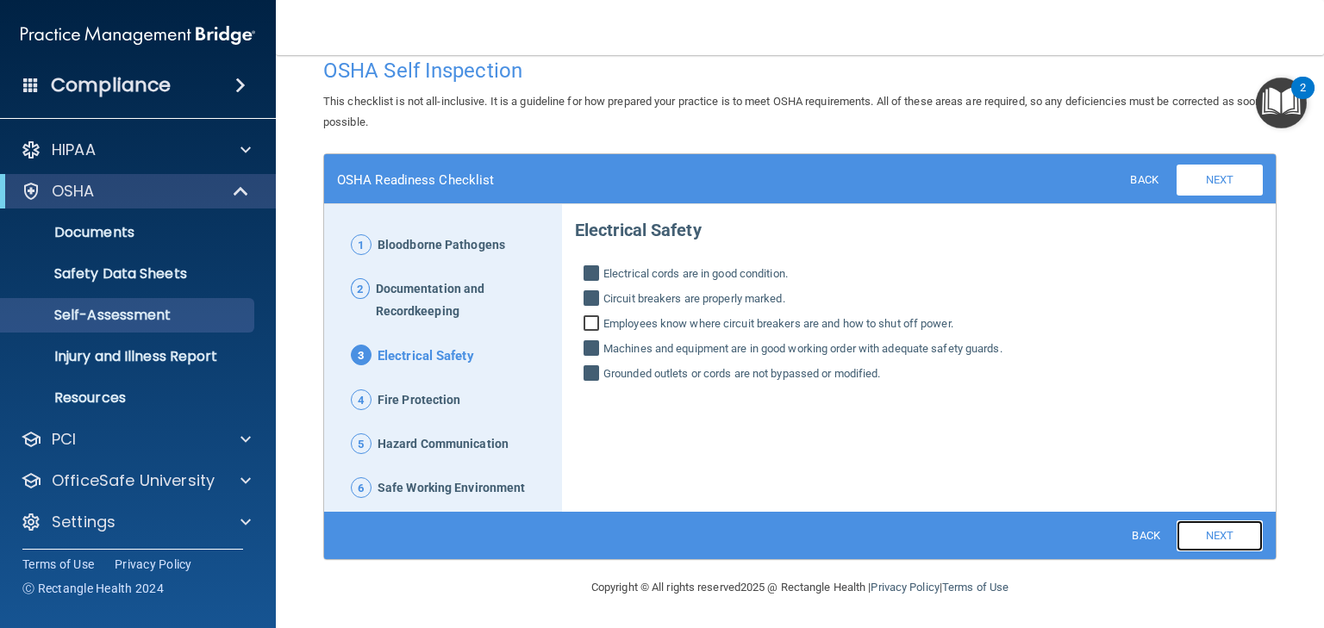
click at [1207, 531] on link "Next" at bounding box center [1219, 535] width 86 height 31
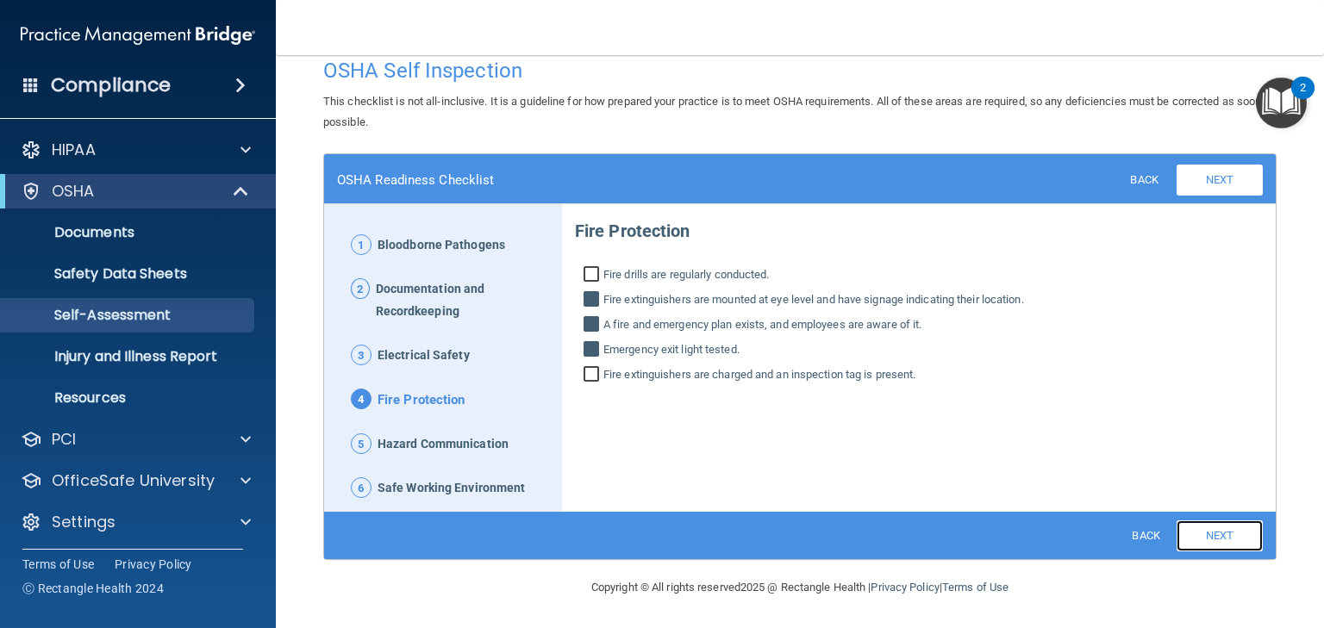
click at [1207, 531] on link "Next" at bounding box center [1219, 535] width 86 height 31
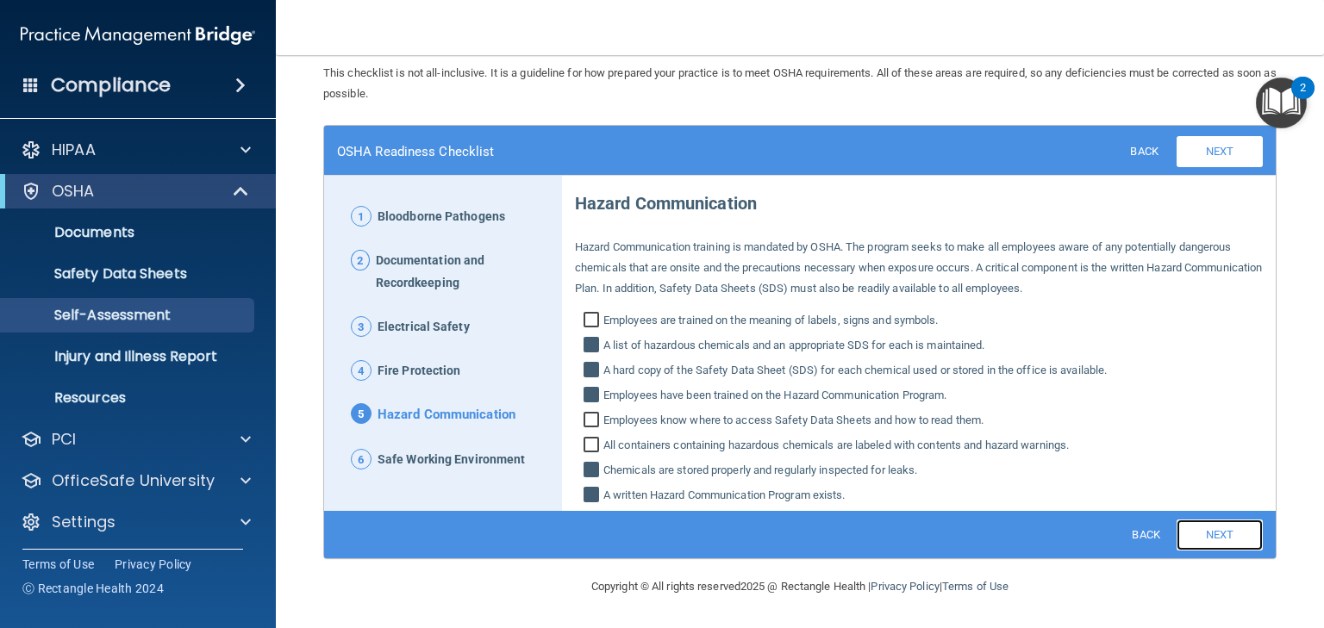
click at [1207, 530] on link "Next" at bounding box center [1219, 535] width 86 height 31
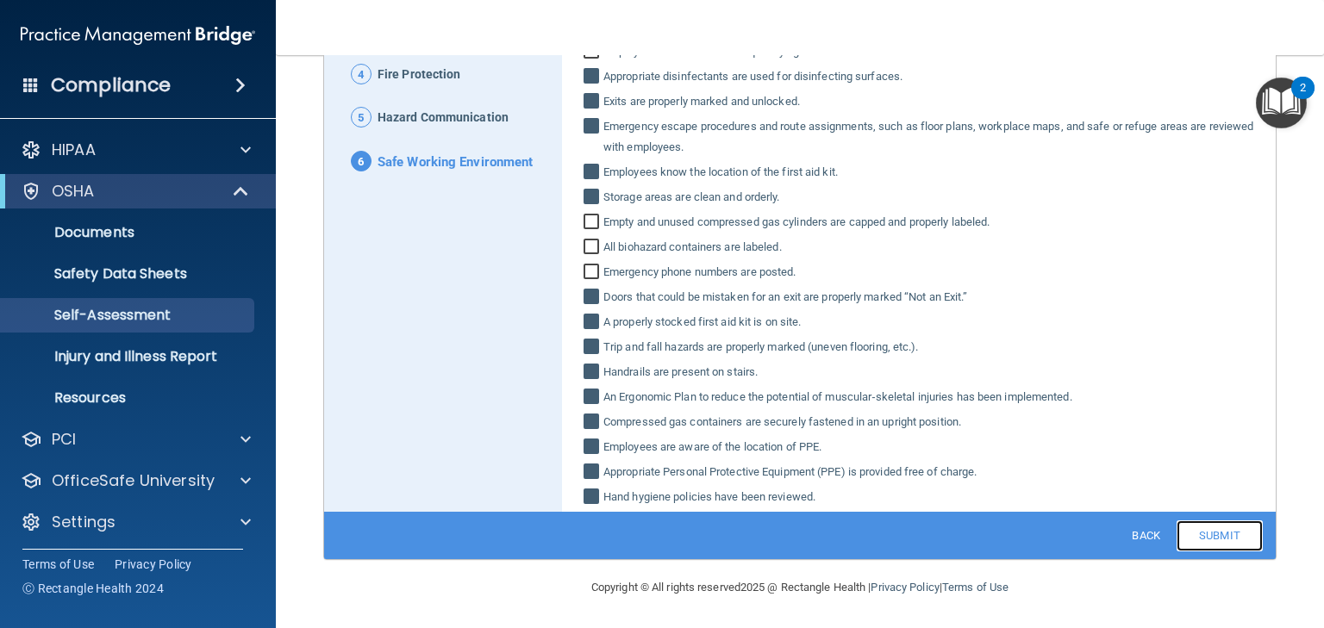
click at [1213, 534] on link "Submit" at bounding box center [1219, 535] width 86 height 31
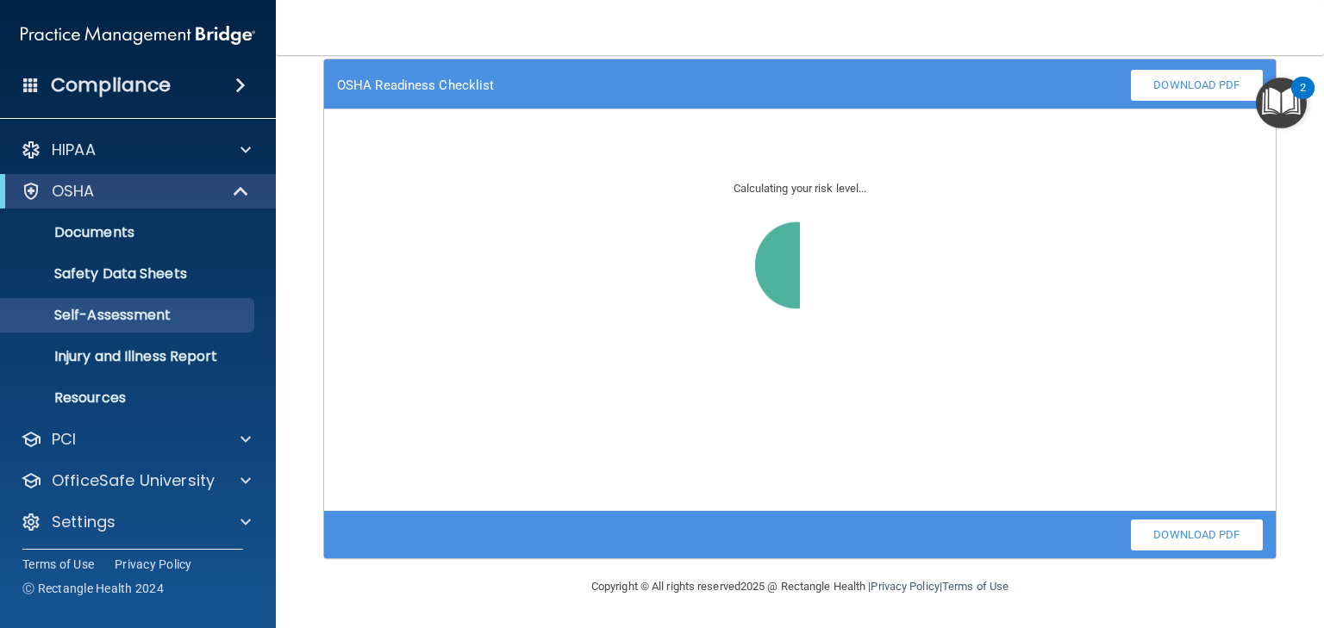
scroll to position [117, 0]
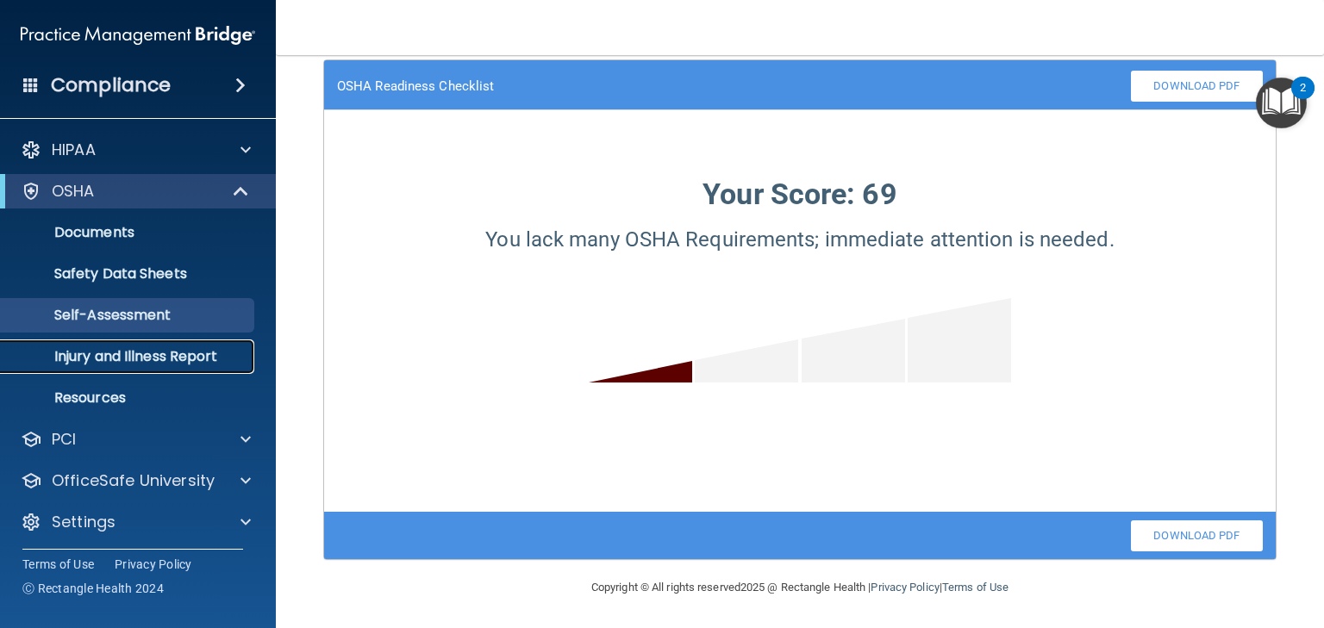
click at [129, 357] on p "Injury and Illness Report" at bounding box center [128, 356] width 235 height 17
